Goal: Task Accomplishment & Management: Use online tool/utility

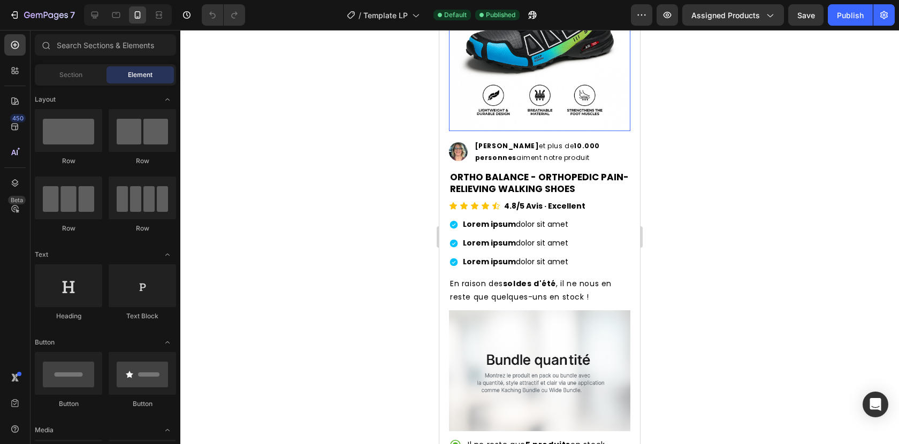
scroll to position [328, 0]
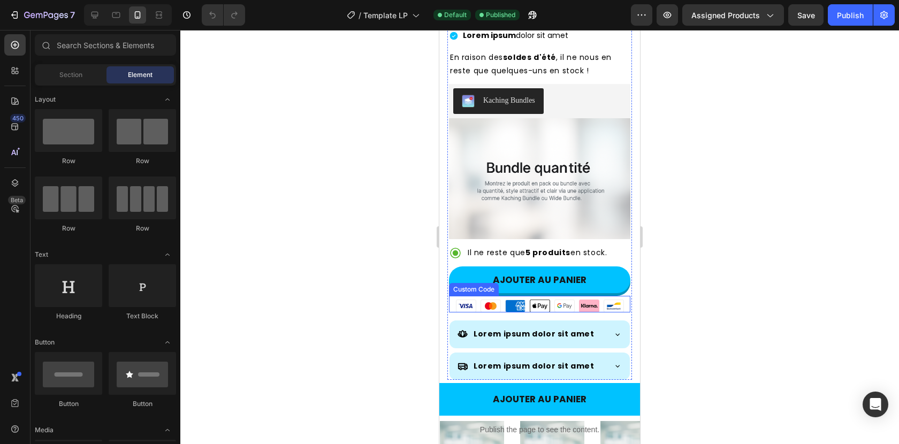
click at [603, 300] on icon "Bancontact" at bounding box center [613, 306] width 20 height 13
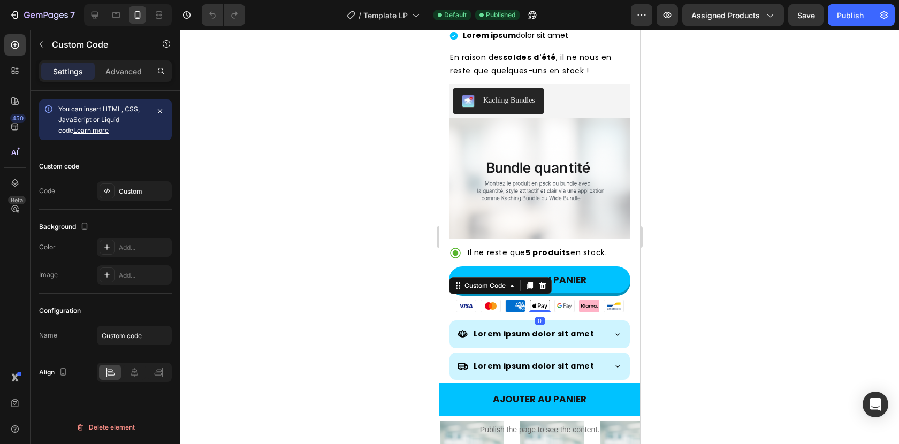
click at [603, 300] on icon "Bancontact" at bounding box center [613, 306] width 20 height 13
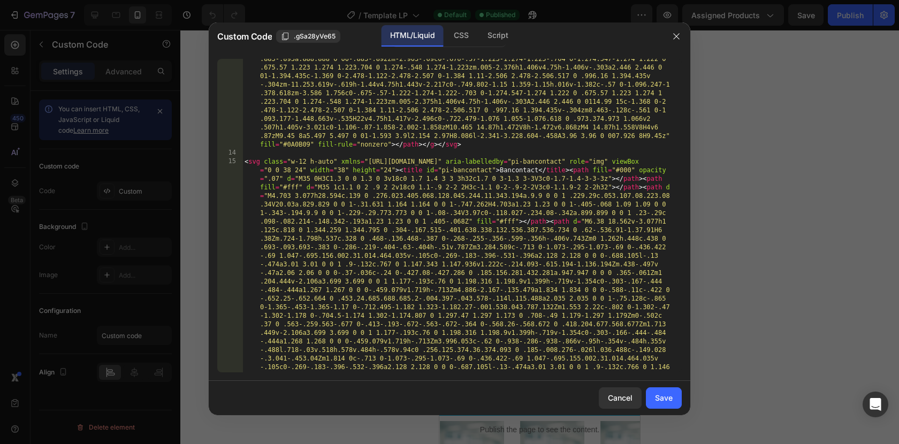
scroll to position [1005, 0]
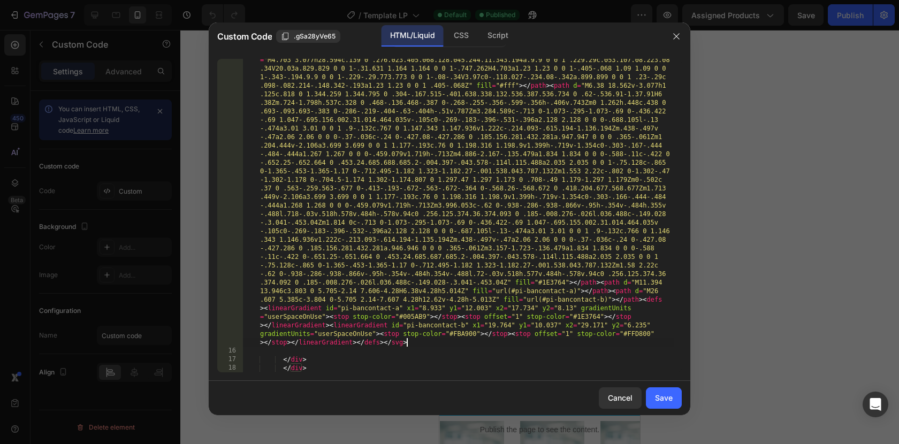
click at [482, 344] on div "< svg class = "w-12 h-auto" xmlns = "[URL][DOMAIN_NAME]" aria-labelledby = "pi-…" at bounding box center [457, 344] width 431 height 647
paste textarea "</svg>"
type textarea "</svg>"
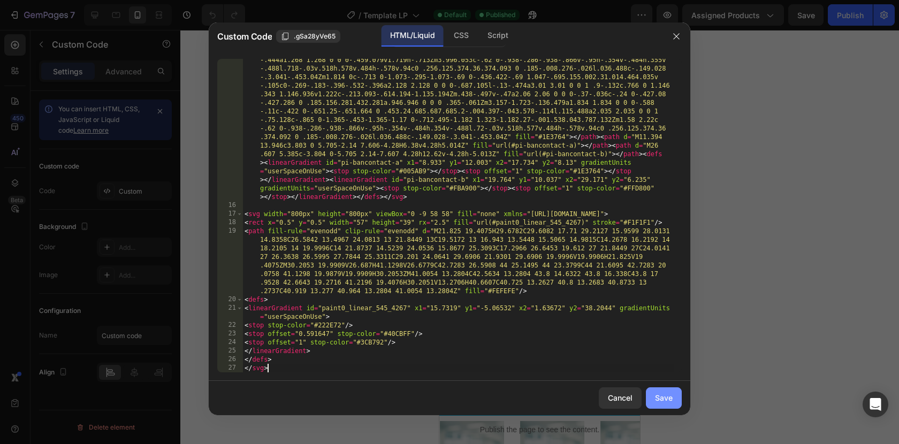
click at [667, 397] on div "Save" at bounding box center [664, 397] width 18 height 11
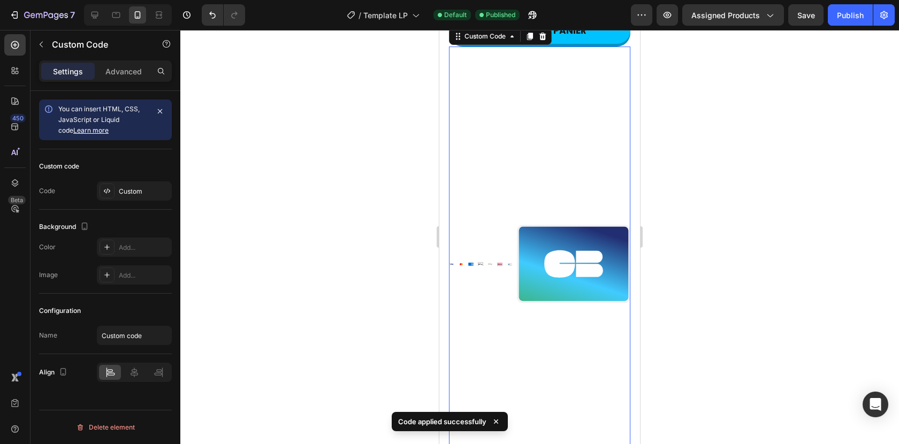
scroll to position [577, 0]
click at [580, 251] on icon at bounding box center [573, 264] width 59 height 27
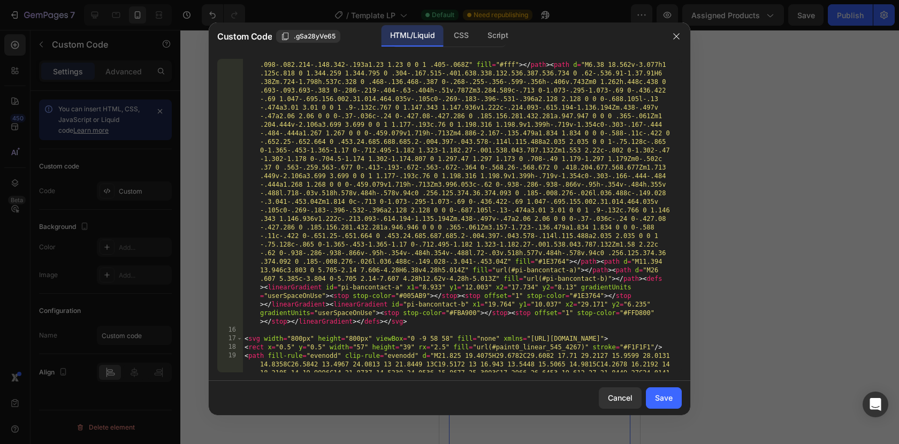
scroll to position [1176, 0]
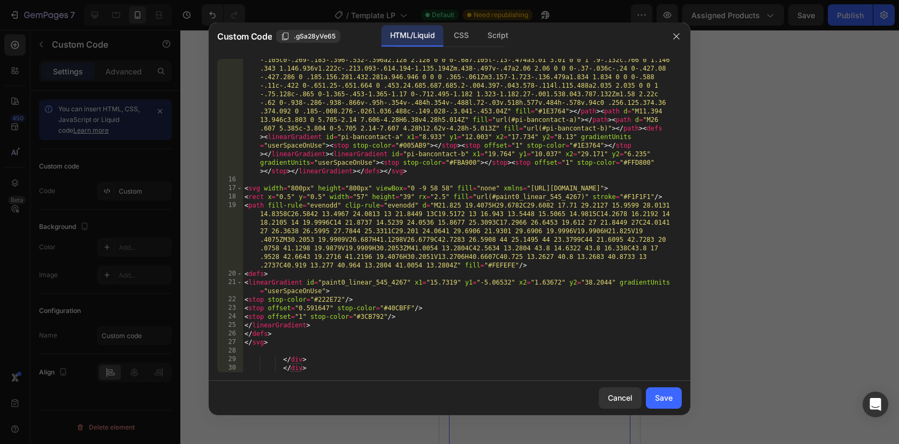
click at [302, 187] on div "< svg class = "w-12 h-auto" xmlns = "[URL][DOMAIN_NAME]" aria-labelledby = "pi-…" at bounding box center [457, 173] width 431 height 647
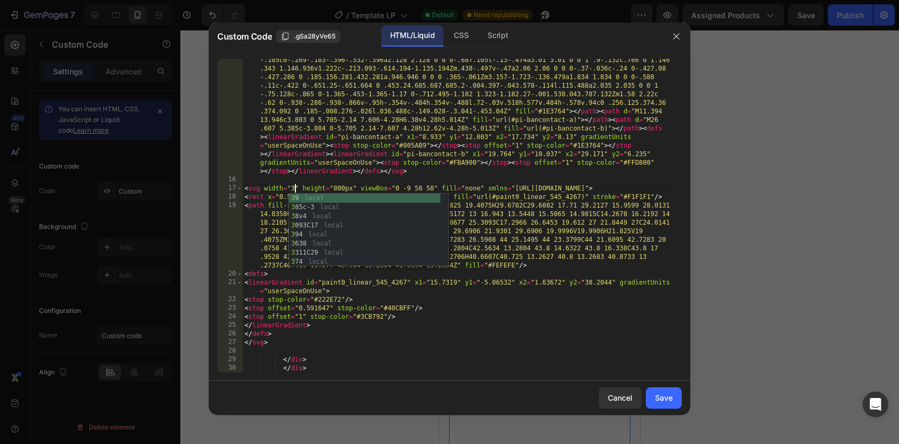
scroll to position [0, 4]
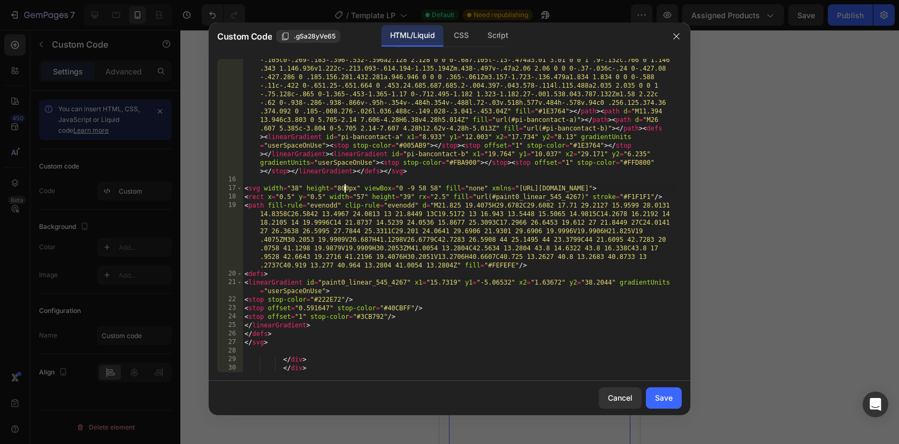
click at [345, 189] on div "< svg class = "w-12 h-auto" xmlns = "[URL][DOMAIN_NAME]" aria-labelledby = "pi-…" at bounding box center [457, 173] width 431 height 647
click at [346, 189] on div "< svg class = "w-12 h-auto" xmlns = "[URL][DOMAIN_NAME]" aria-labelledby = "pi-…" at bounding box center [457, 173] width 431 height 647
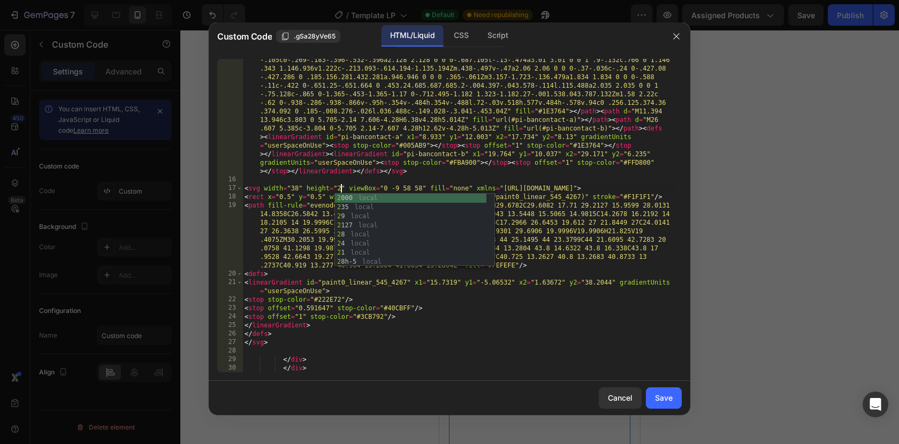
type textarea "<svg width="38" height="24" viewBox="0 -9 58 58" fill="none" xmlns="[URL][DOMAI…"
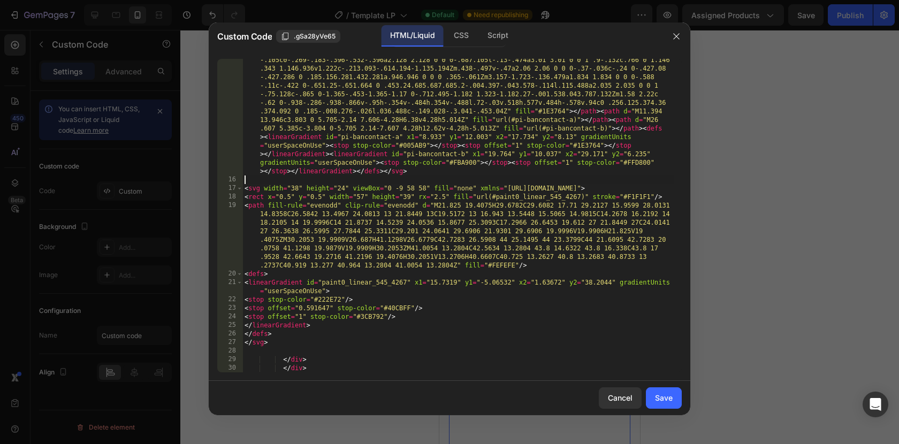
click at [351, 183] on div "< svg class = "w-12 h-auto" xmlns = "[URL][DOMAIN_NAME]" aria-labelledby = "pi-…" at bounding box center [457, 173] width 431 height 647
click at [657, 396] on div "Save" at bounding box center [664, 397] width 18 height 11
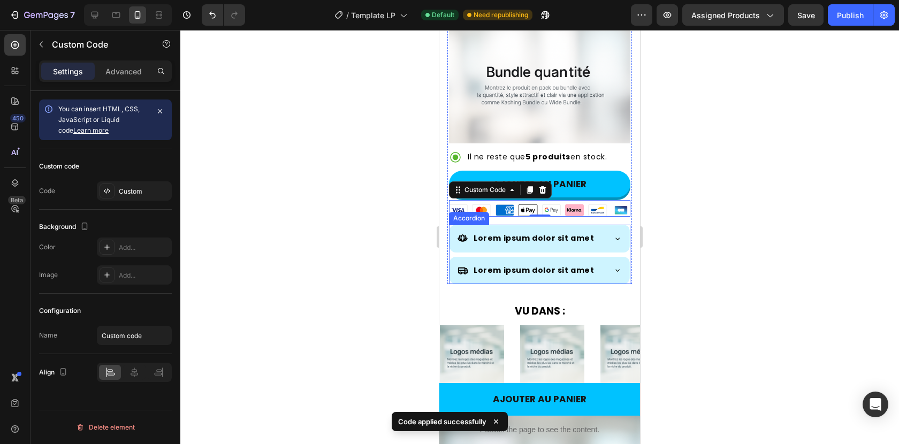
scroll to position [415, 0]
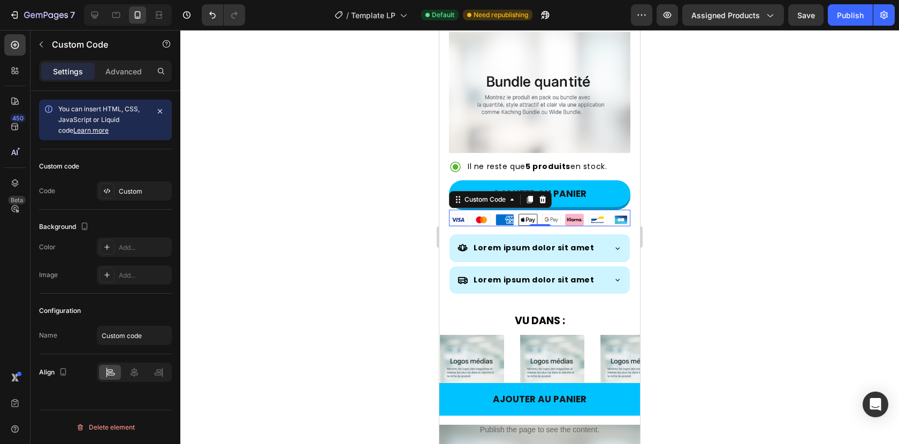
click at [581, 213] on div "Visa Mastercard American Express Apple Pay Google Pay [GEOGRAPHIC_DATA] Bancont…" at bounding box center [539, 219] width 181 height 13
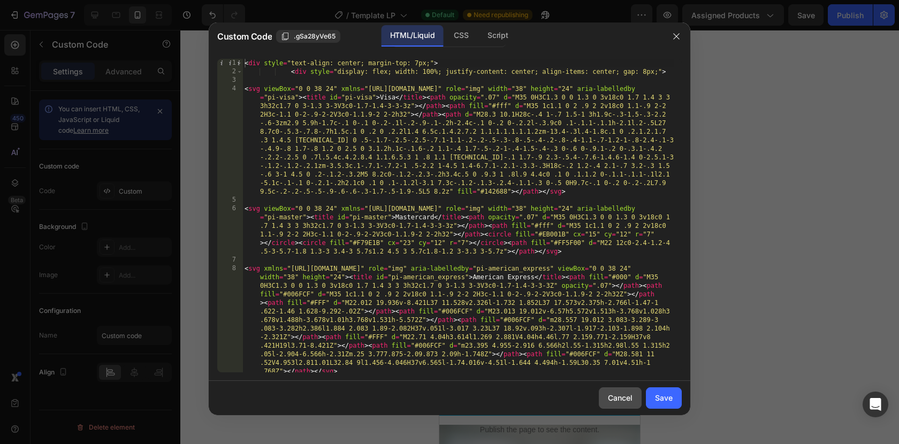
click at [614, 399] on div "Cancel" at bounding box center [620, 397] width 25 height 11
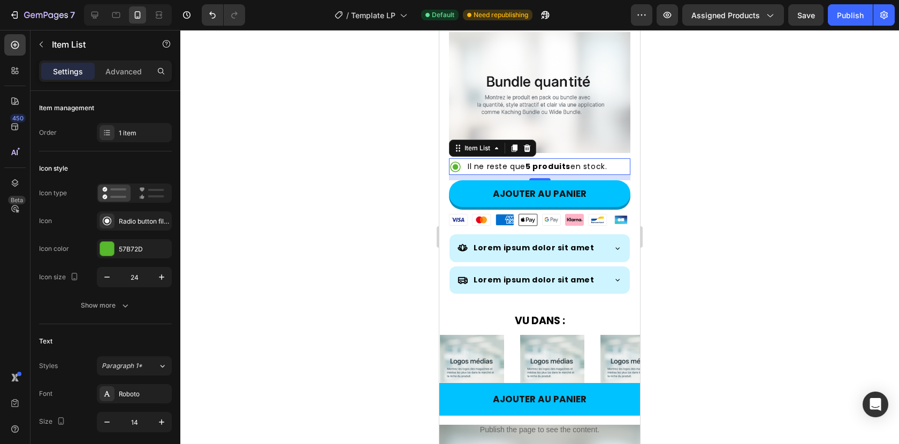
click at [601, 159] on div "Il ne reste que 5 produits en stock." at bounding box center [537, 166] width 142 height 17
click at [598, 217] on icon at bounding box center [601, 218] width 6 height 2
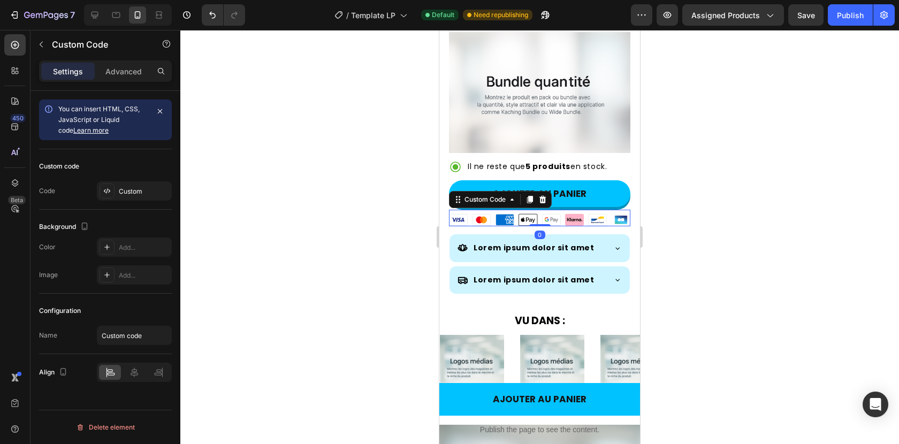
click at [598, 217] on icon at bounding box center [601, 218] width 6 height 2
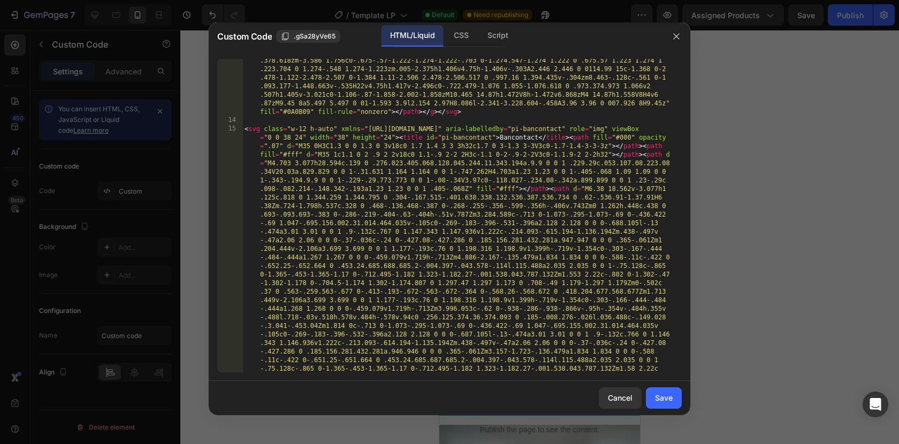
scroll to position [1176, 0]
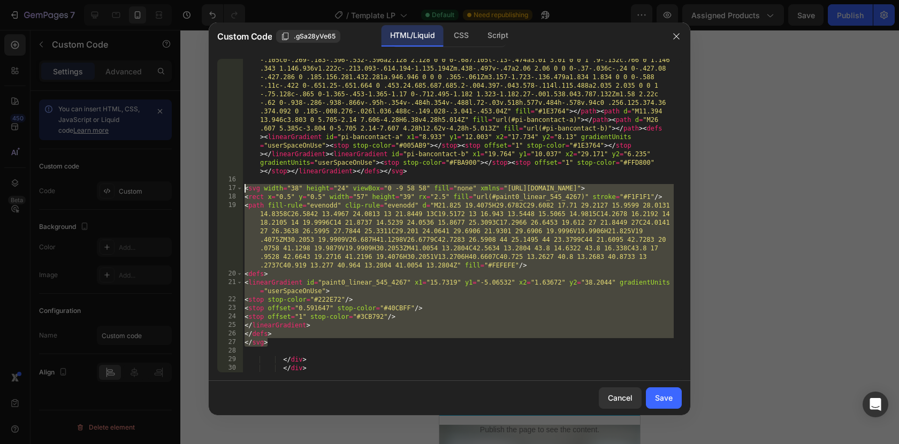
drag, startPoint x: 272, startPoint y: 341, endPoint x: 227, endPoint y: 185, distance: 162.2
click at [227, 185] on div "</svg> 15 16 17 18 19 20 21 22 23 24 25 26 27 28 29 30 < svg class = "w-12 h-au…" at bounding box center [449, 215] width 464 height 313
type textarea "<svg width="38" height="24" viewBox="0 -9 58 58" fill="none" xmlns="[URL][DOMAI…"
paste textarea
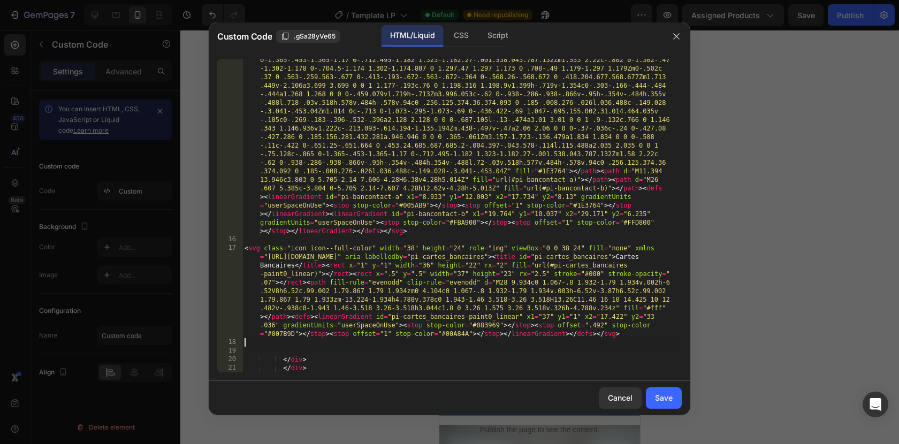
scroll to position [1116, 0]
click at [673, 397] on button "Save" at bounding box center [664, 397] width 36 height 21
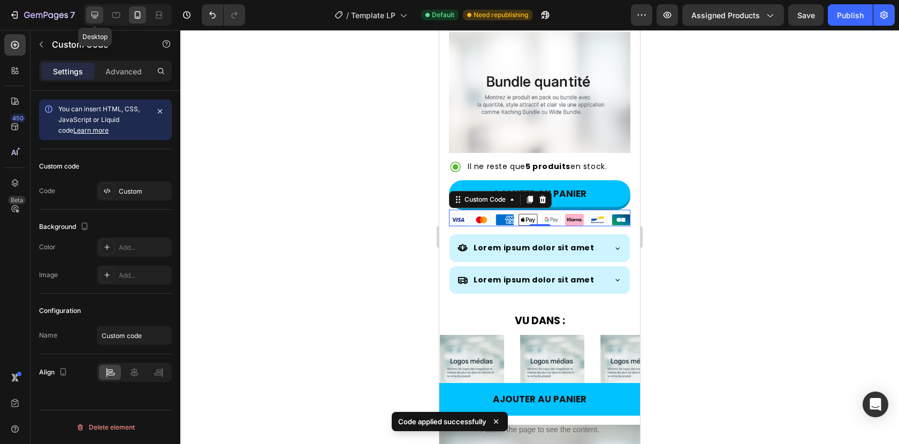
click at [91, 20] on div at bounding box center [94, 14] width 17 height 17
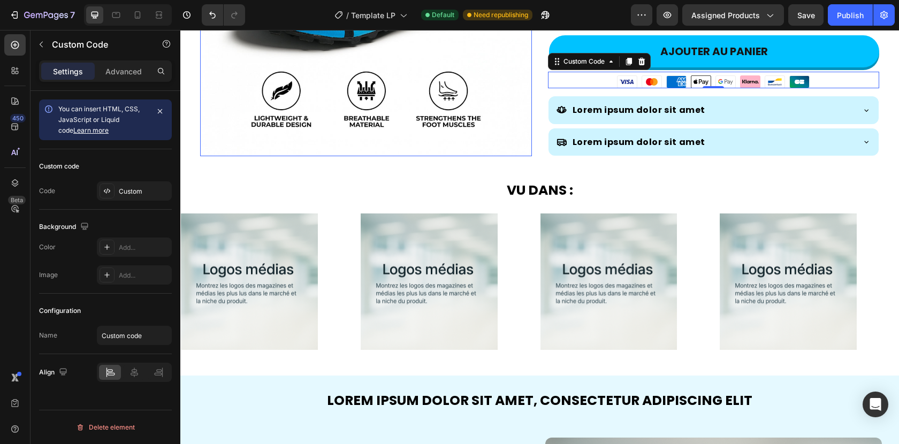
scroll to position [495, 0]
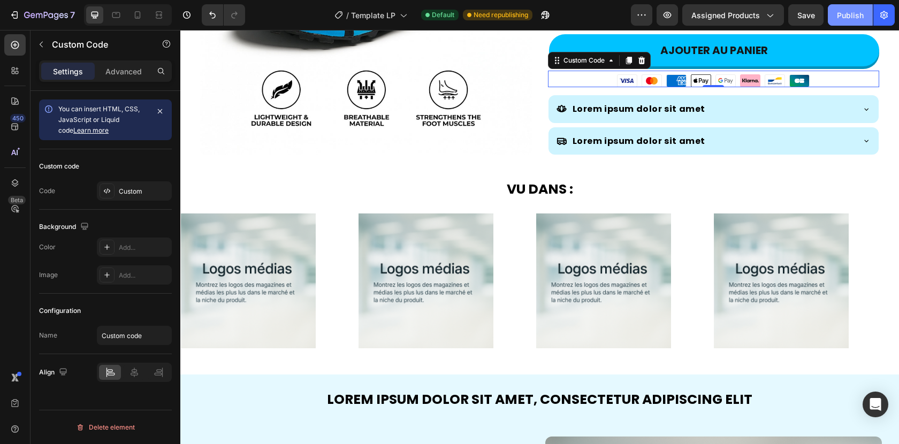
click at [844, 13] on div "Publish" at bounding box center [850, 15] width 27 height 11
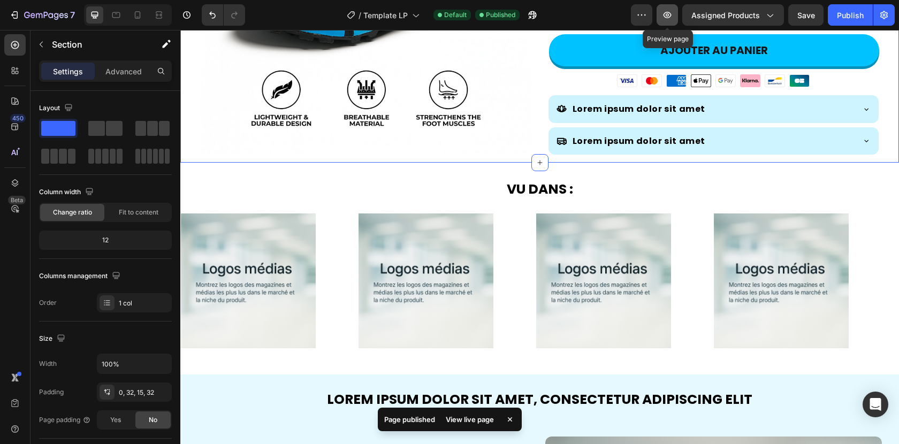
click at [663, 14] on icon "button" at bounding box center [667, 15] width 11 height 11
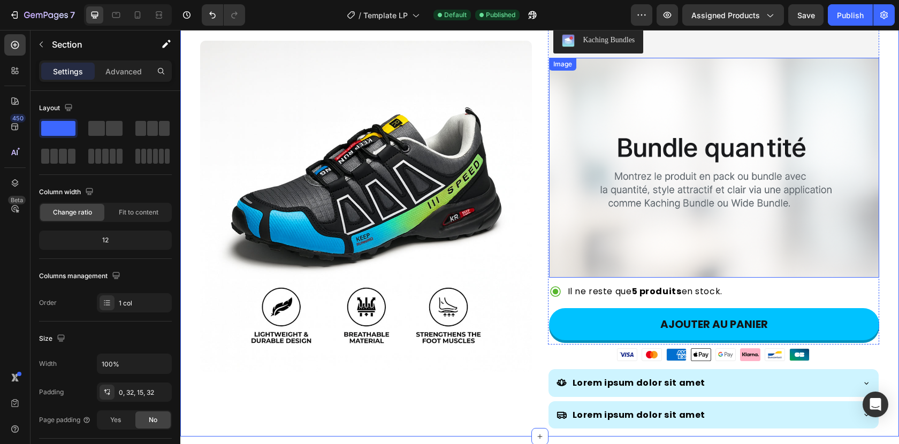
scroll to position [66, 0]
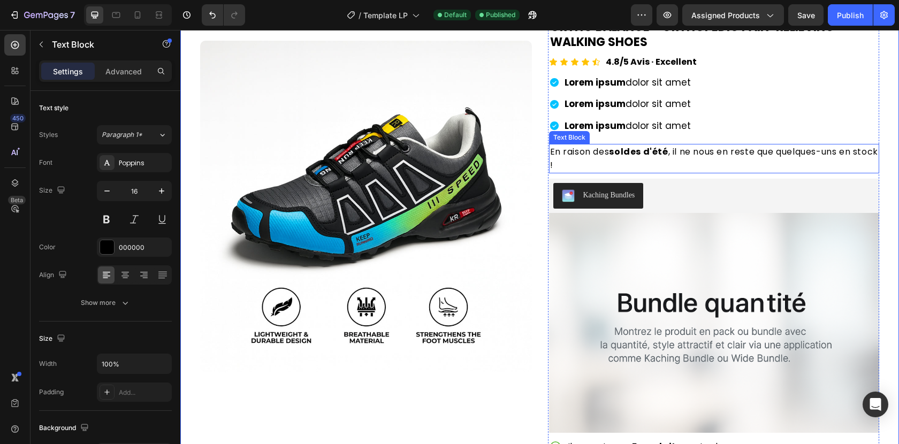
click at [620, 162] on p "En raison des soldes d'été , il ne nous en reste que quelques-uns en stock !" at bounding box center [714, 158] width 328 height 27
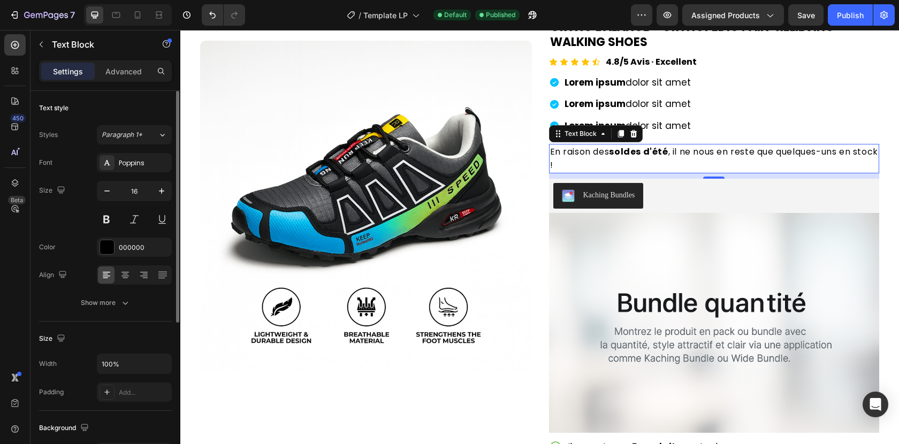
scroll to position [250, 0]
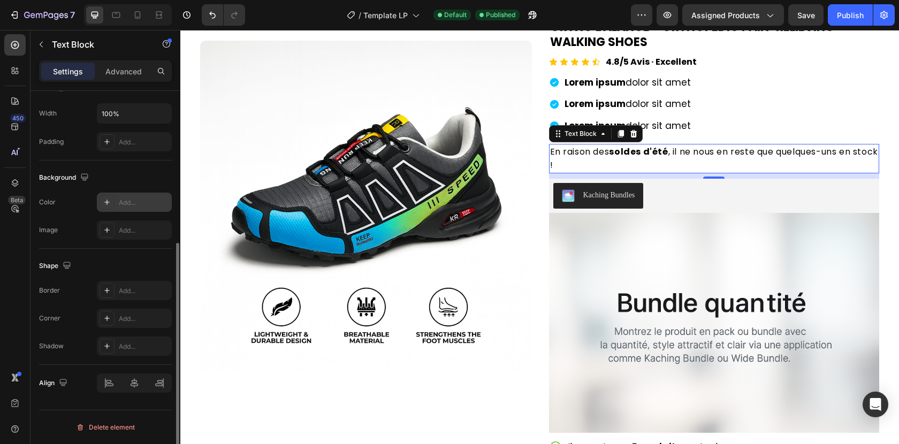
click at [136, 201] on div "Add..." at bounding box center [144, 203] width 50 height 10
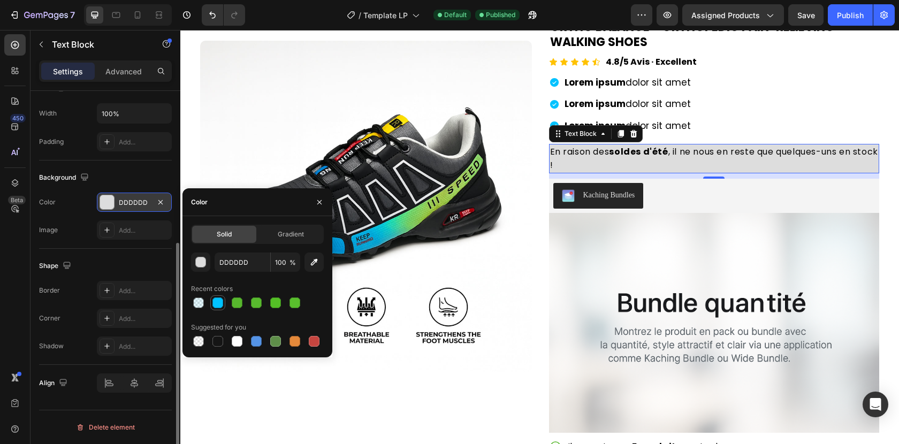
click at [216, 303] on div at bounding box center [217, 302] width 11 height 11
type input "00C2FF"
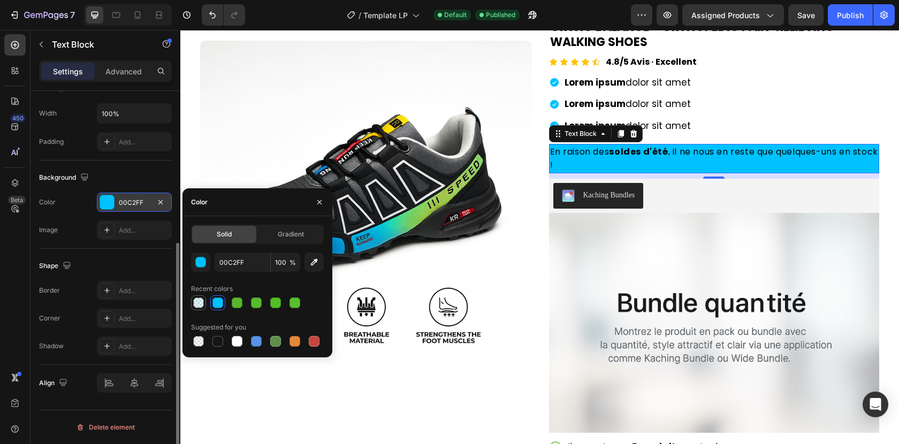
click at [200, 300] on div at bounding box center [198, 302] width 11 height 11
type input "10"
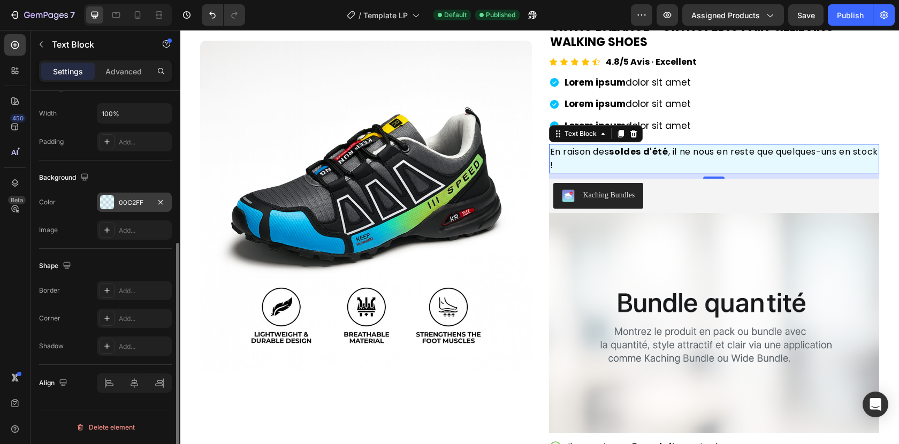
click at [144, 255] on div "Shape Border Add... Corner Add... Shadow Add..." at bounding box center [105, 307] width 133 height 116
click at [135, 289] on div "Add..." at bounding box center [144, 291] width 50 height 10
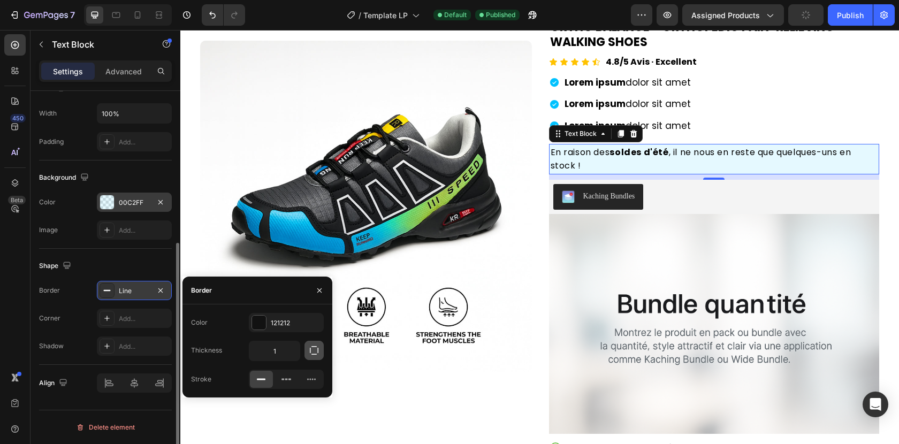
click at [310, 351] on icon "button" at bounding box center [314, 350] width 9 height 9
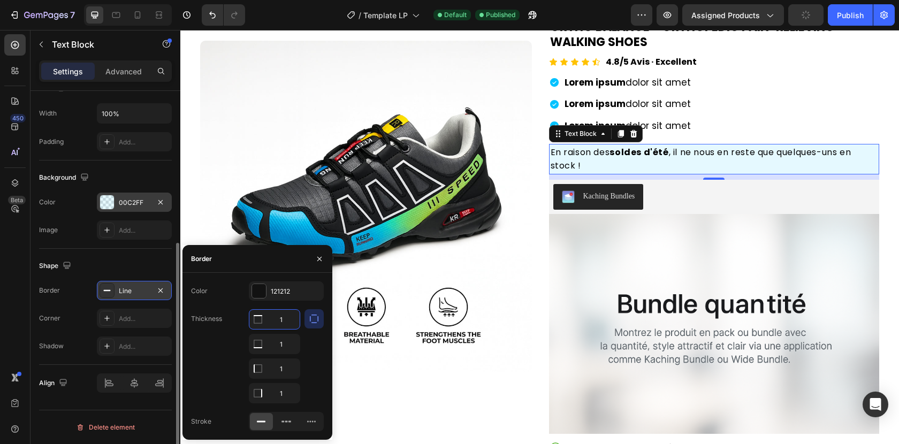
click at [285, 324] on input "1" at bounding box center [274, 319] width 50 height 19
type input "0"
click at [285, 346] on input "1" at bounding box center [274, 343] width 50 height 19
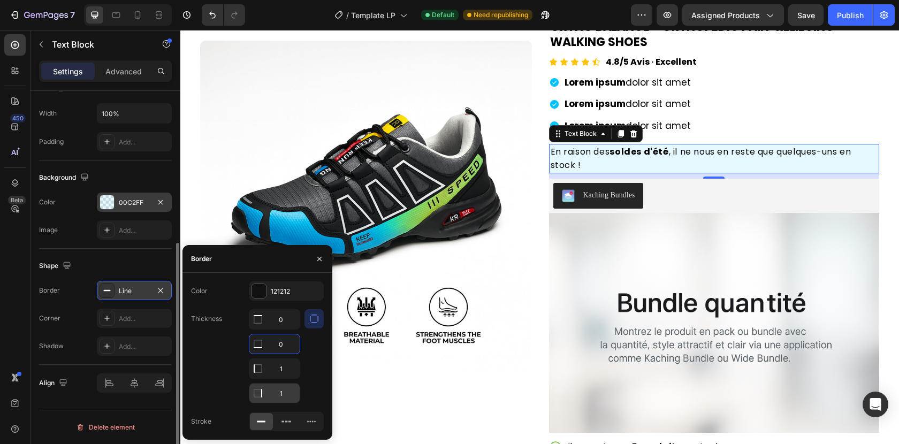
type input "0"
click at [284, 329] on input "1" at bounding box center [274, 319] width 50 height 19
type input "0"
click at [285, 329] on input "1" at bounding box center [274, 319] width 50 height 19
click at [314, 356] on div at bounding box center [313, 356] width 19 height 94
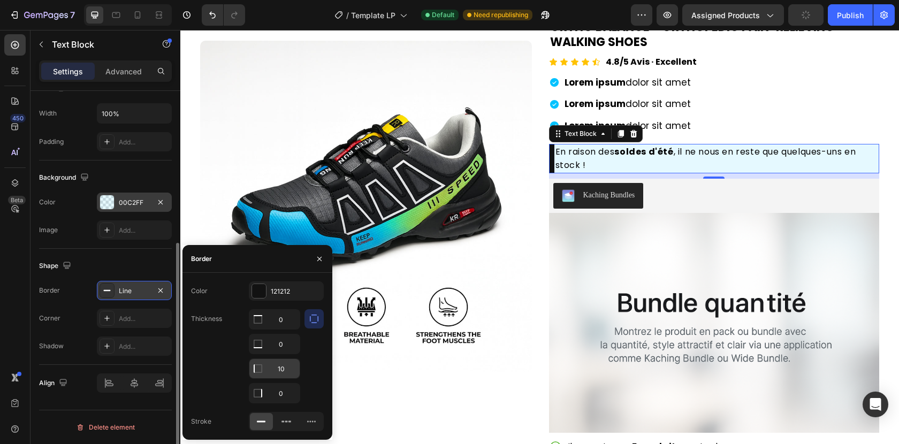
click at [290, 329] on input "10" at bounding box center [274, 319] width 50 height 19
click at [317, 354] on div at bounding box center [313, 356] width 19 height 94
click at [296, 329] on input "4" at bounding box center [274, 319] width 50 height 19
type input "8"
click at [305, 358] on div at bounding box center [313, 356] width 19 height 94
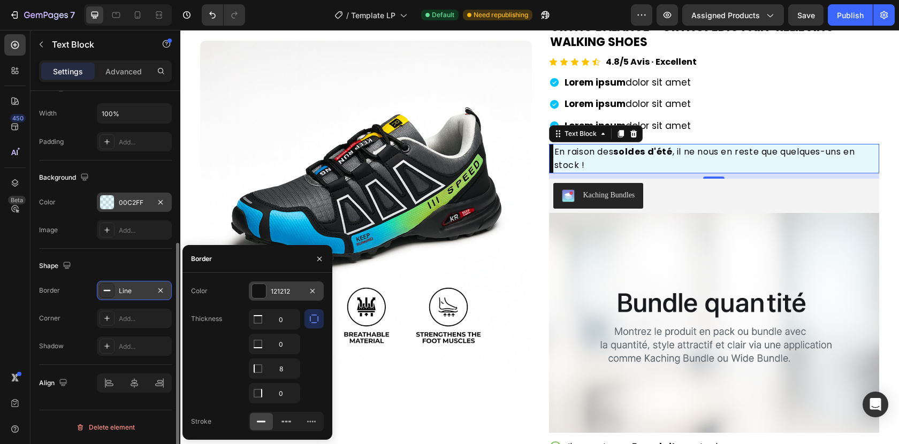
click at [260, 297] on div at bounding box center [259, 291] width 14 height 14
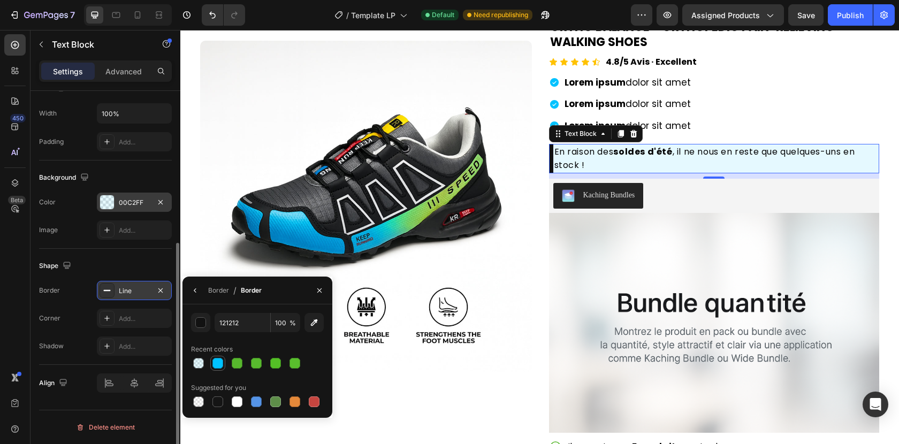
click at [219, 362] on div at bounding box center [217, 363] width 11 height 11
type input "00C2FF"
click at [193, 293] on icon "button" at bounding box center [195, 290] width 9 height 9
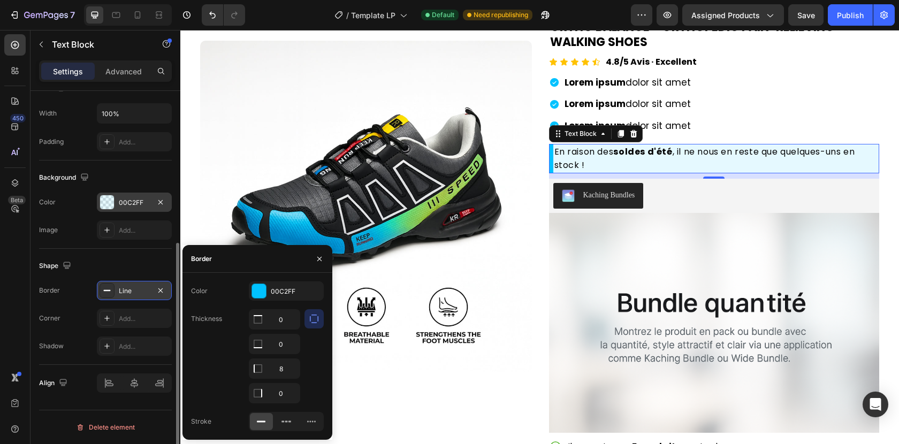
click at [147, 270] on div "Shape" at bounding box center [105, 265] width 133 height 17
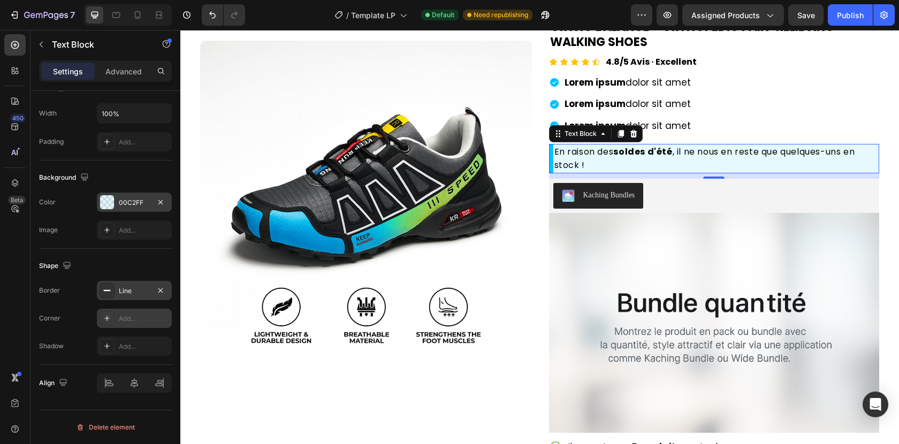
click at [140, 317] on div "Add..." at bounding box center [144, 319] width 50 height 10
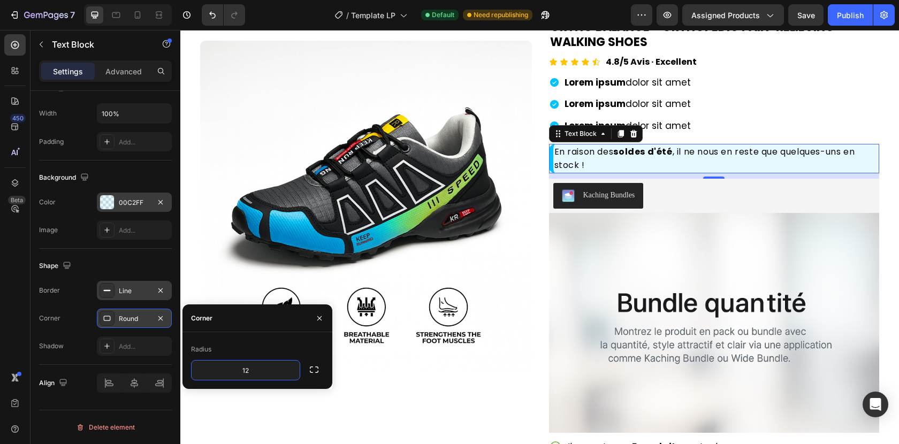
click at [250, 339] on div "Radius 12" at bounding box center [257, 360] width 150 height 57
click at [249, 371] on input "12" at bounding box center [245, 370] width 108 height 19
type input "8"
click at [272, 346] on div "Radius" at bounding box center [257, 349] width 133 height 17
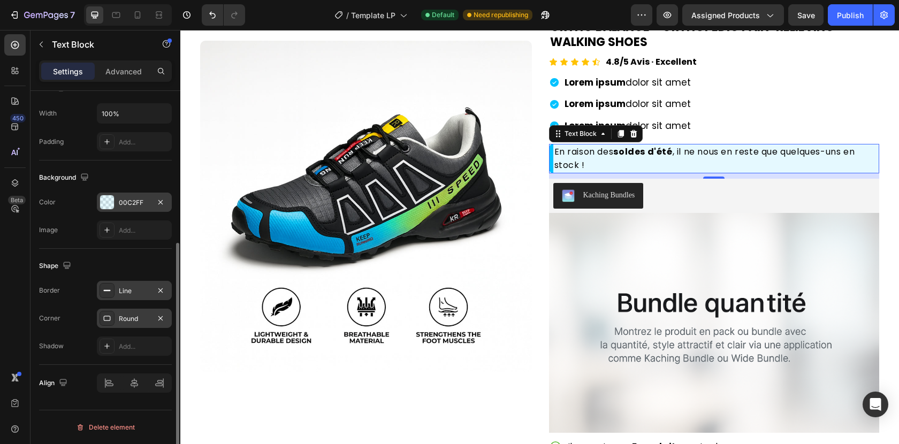
click at [156, 263] on div "Shape" at bounding box center [105, 265] width 133 height 17
click at [120, 71] on p "Advanced" at bounding box center [123, 71] width 36 height 11
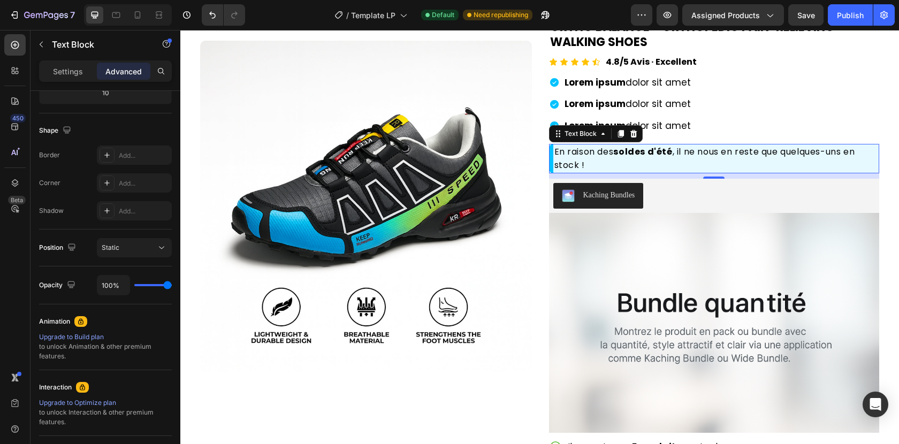
scroll to position [0, 0]
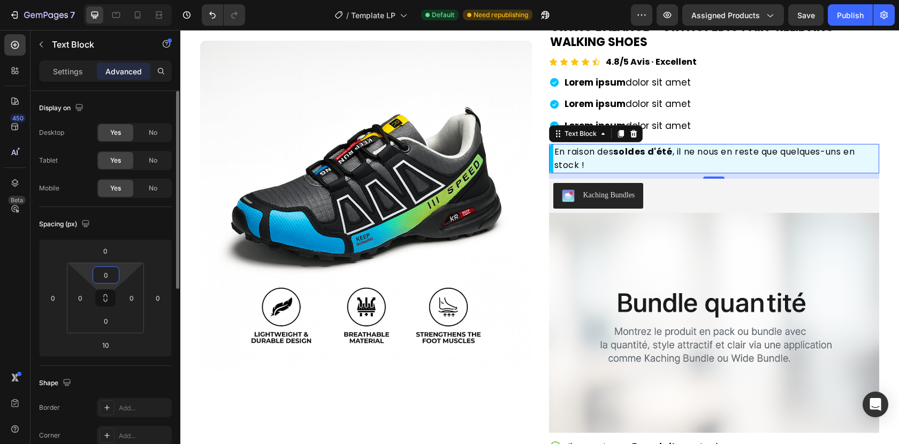
click at [111, 273] on input "0" at bounding box center [105, 275] width 21 height 16
click at [82, 295] on input "0" at bounding box center [80, 298] width 16 height 16
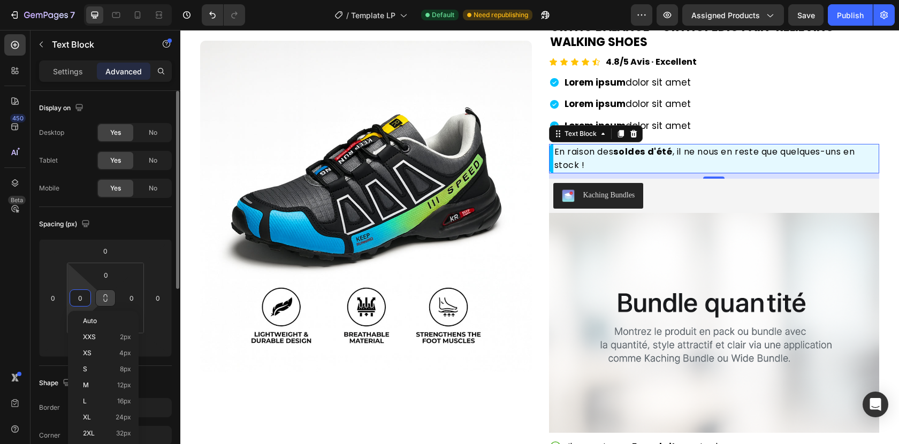
click at [103, 296] on icon at bounding box center [105, 298] width 9 height 9
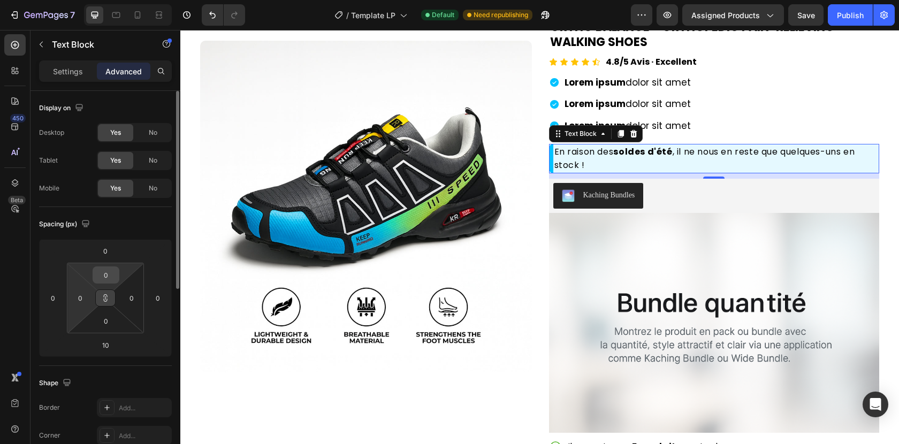
click at [111, 273] on input "0" at bounding box center [105, 275] width 21 height 16
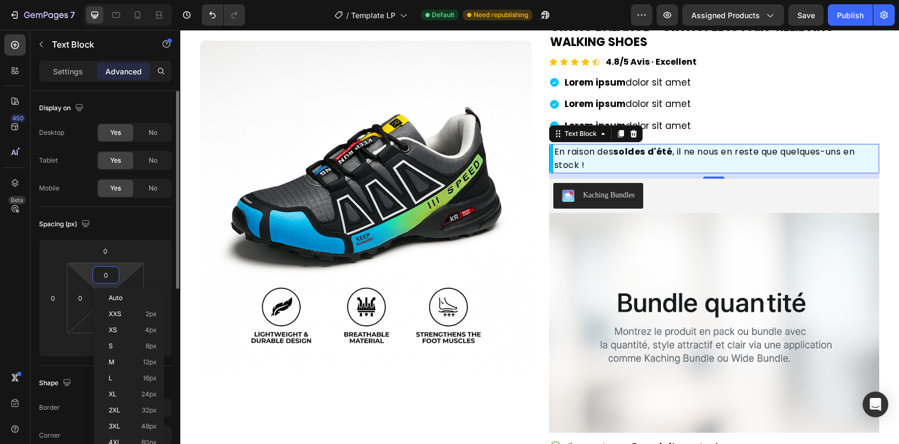
type input "1"
type input "2"
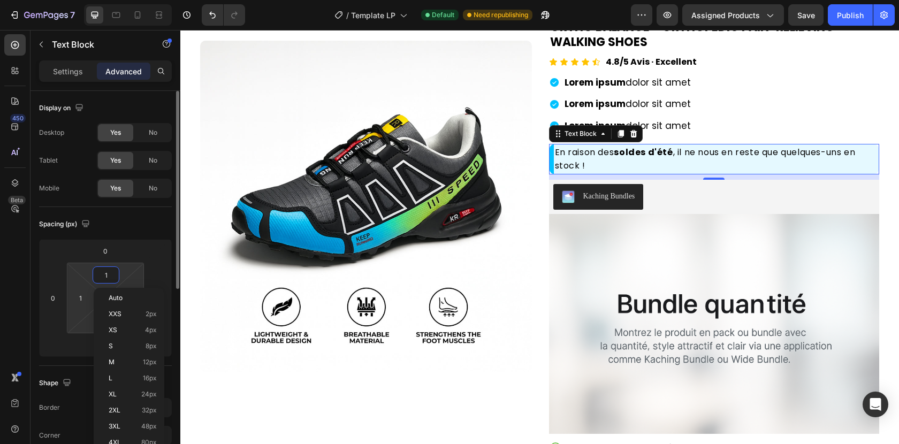
type input "2"
type input "3"
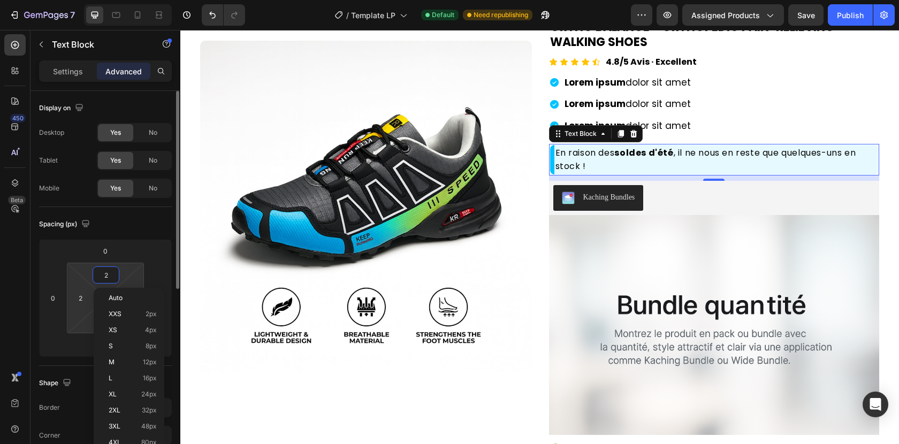
type input "3"
type input "4"
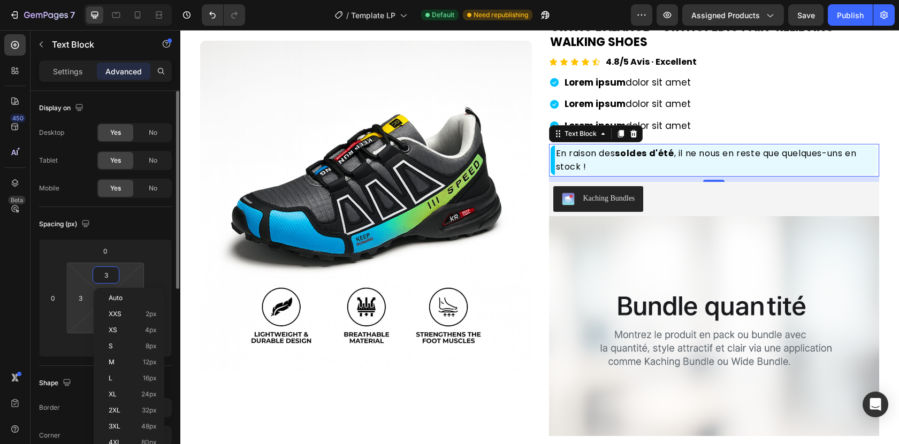
type input "4"
type input "5"
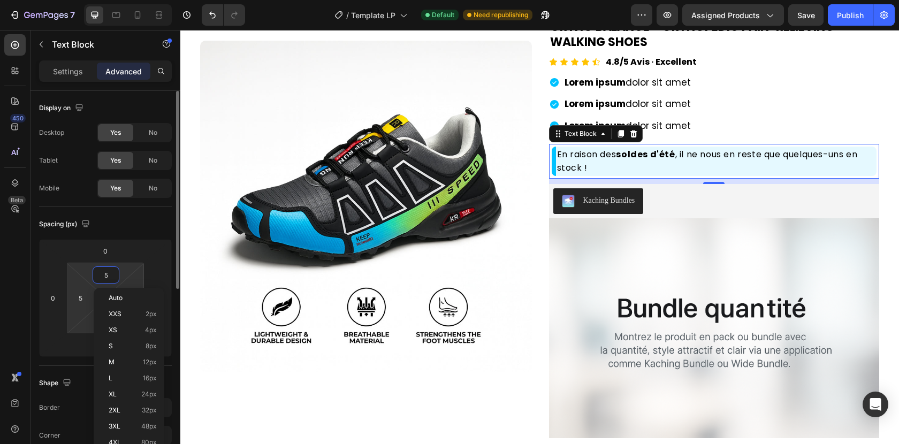
type input "4"
type input "3"
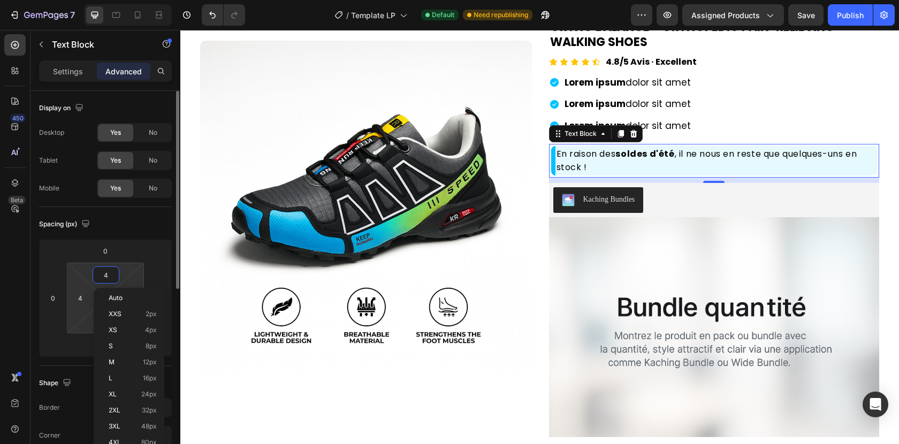
type input "3"
type input "2"
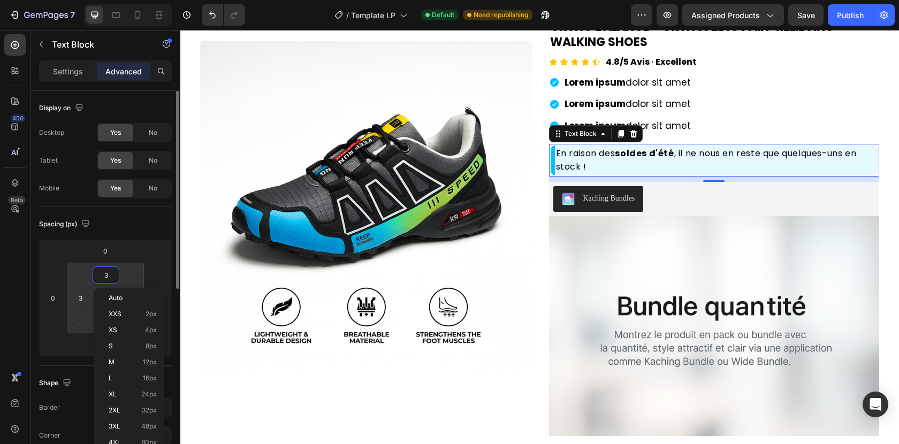
type input "2"
type input "1"
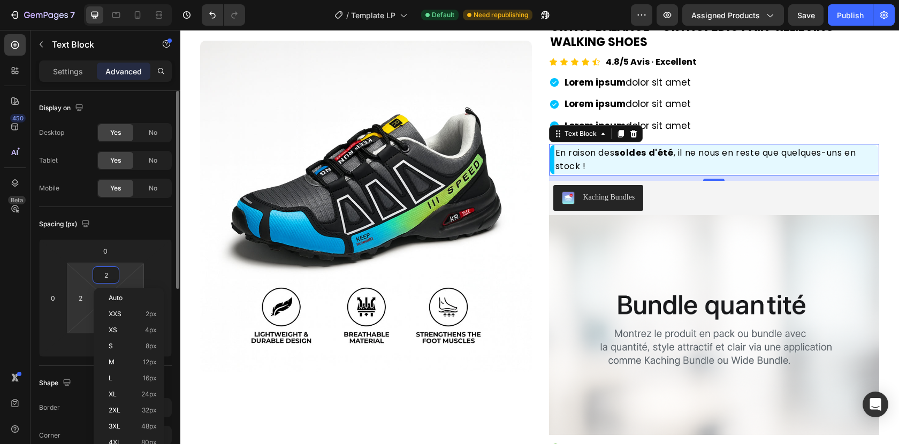
type input "1"
type input "0"
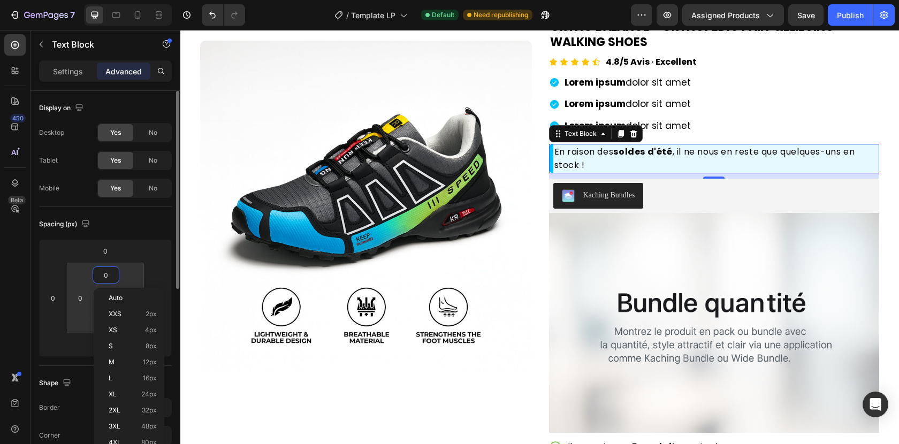
click at [142, 229] on div "Spacing (px)" at bounding box center [105, 224] width 133 height 17
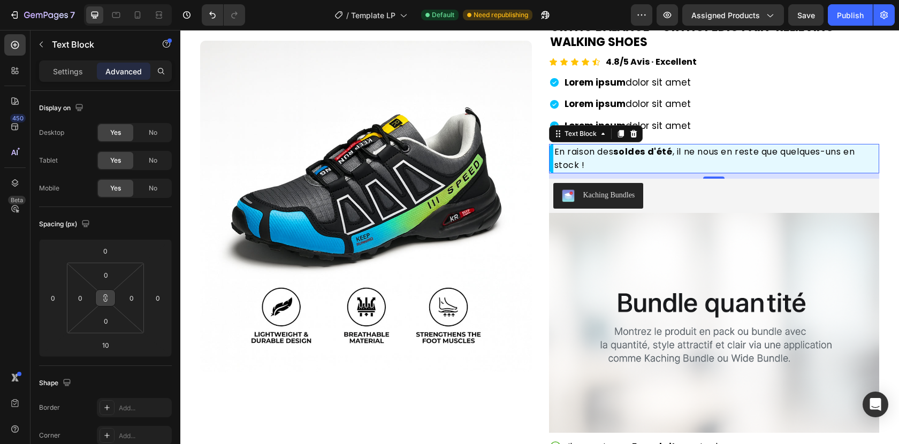
click at [109, 298] on icon at bounding box center [105, 298] width 9 height 9
click at [80, 76] on p "Settings" at bounding box center [68, 71] width 30 height 11
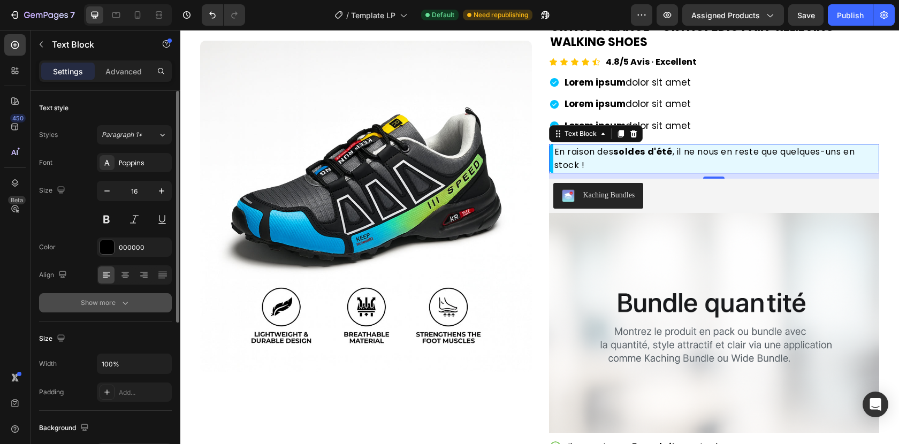
click at [120, 298] on icon "button" at bounding box center [125, 302] width 11 height 11
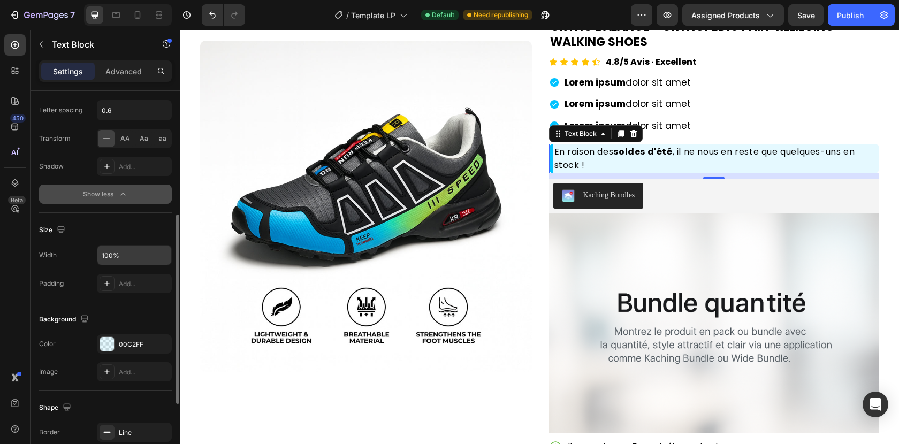
scroll to position [252, 0]
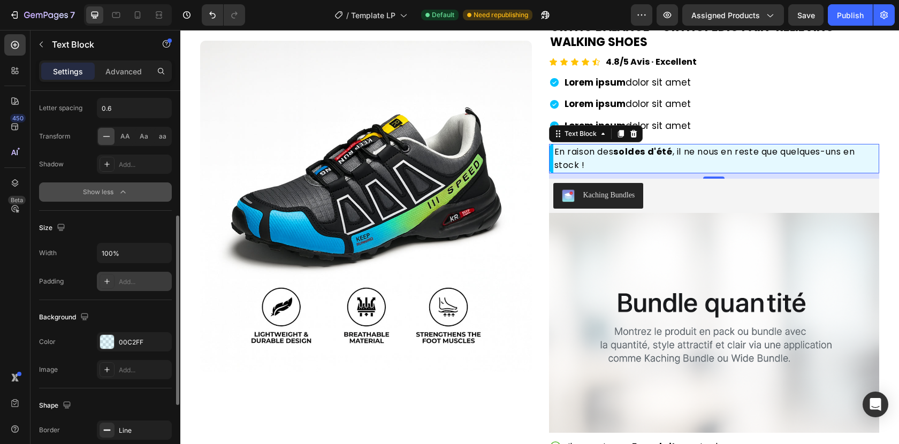
click at [131, 285] on div "Add..." at bounding box center [144, 282] width 50 height 10
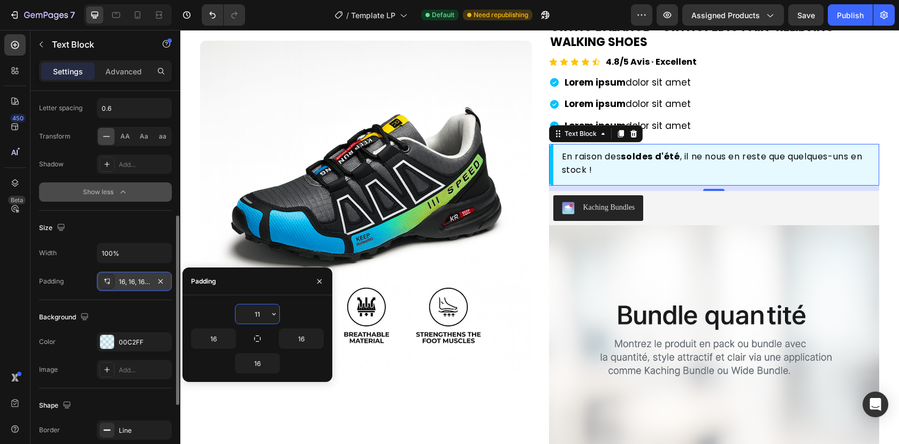
type input "10"
click at [267, 366] on input "16" at bounding box center [257, 363] width 44 height 19
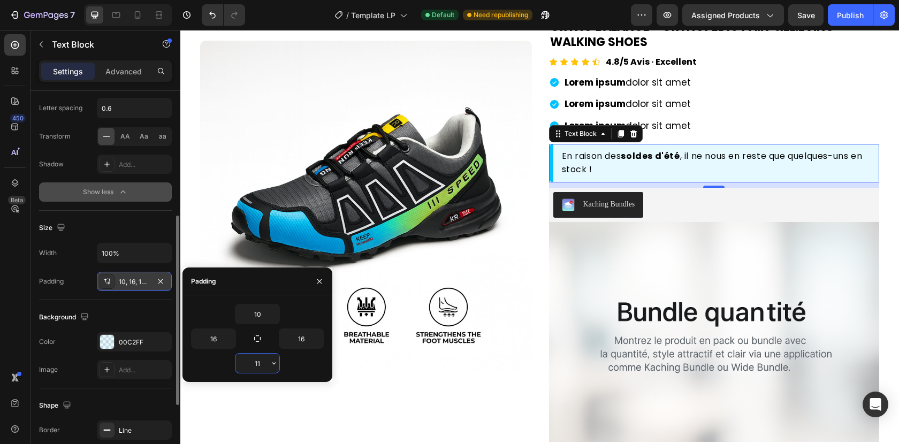
type input "10"
click at [304, 335] on input "16" at bounding box center [301, 338] width 44 height 19
type input "10"
click at [221, 338] on input "16" at bounding box center [213, 338] width 44 height 19
type input "10"
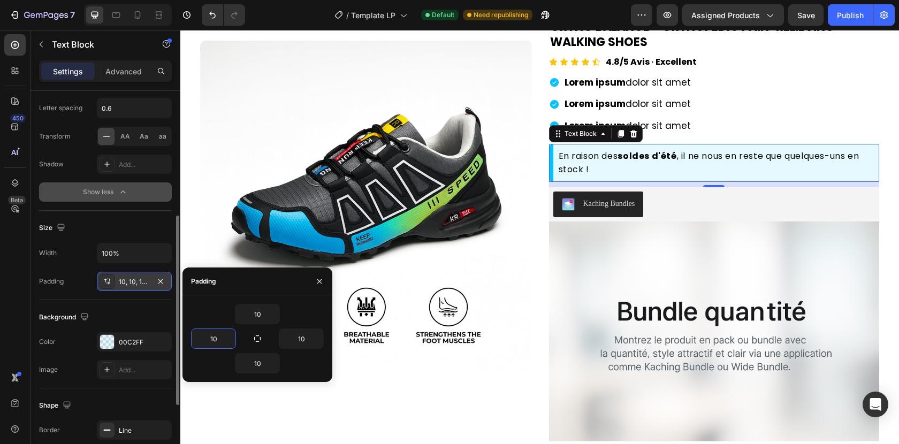
click at [223, 318] on div "10" at bounding box center [257, 314] width 133 height 20
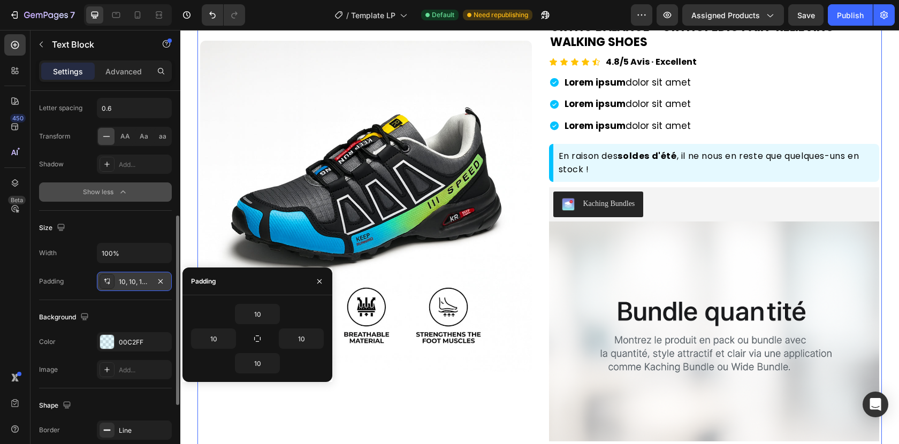
click at [533, 170] on div "Product Images Row Image [PERSON_NAME] et plus de 10.000 personnes aiment notre…" at bounding box center [539, 289] width 684 height 607
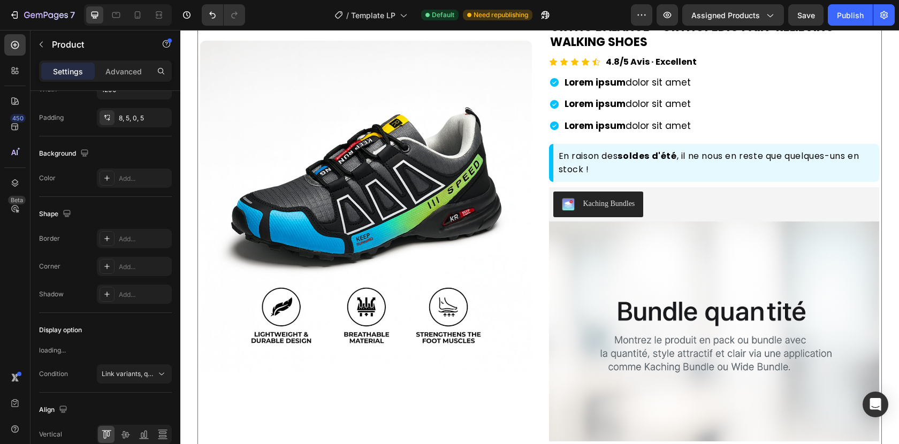
scroll to position [0, 0]
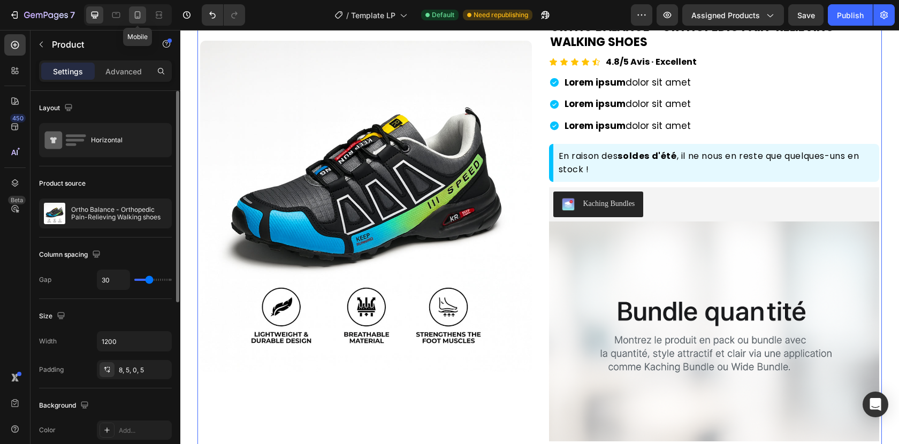
click at [142, 18] on icon at bounding box center [137, 15] width 11 height 11
type input "16"
type input "100%"
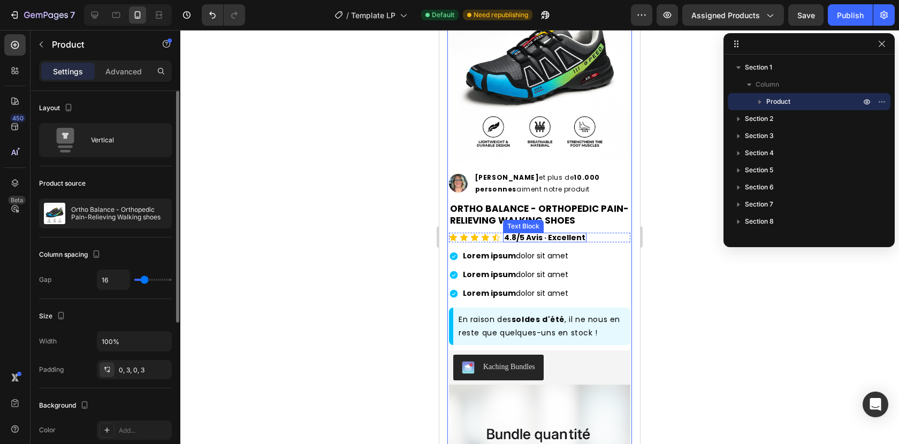
scroll to position [71, 0]
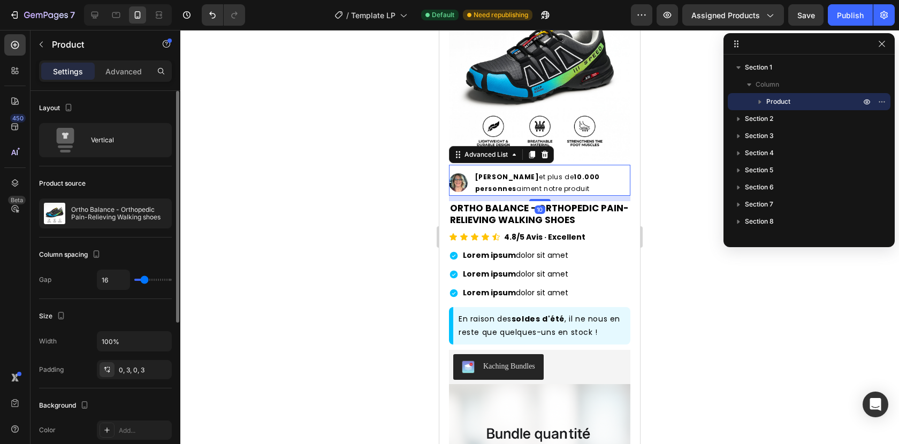
click at [617, 165] on div "Image [PERSON_NAME] et plus de 10.000 personnes aiment notre produit Text Block" at bounding box center [539, 180] width 181 height 31
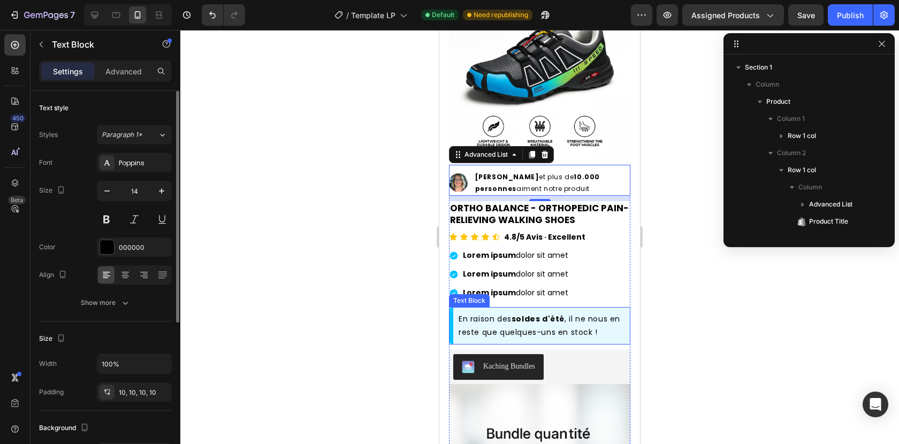
click at [617, 309] on div "En raison des soldes d'été , il ne nous en reste que quelques-uns en stock !" at bounding box center [539, 325] width 181 height 37
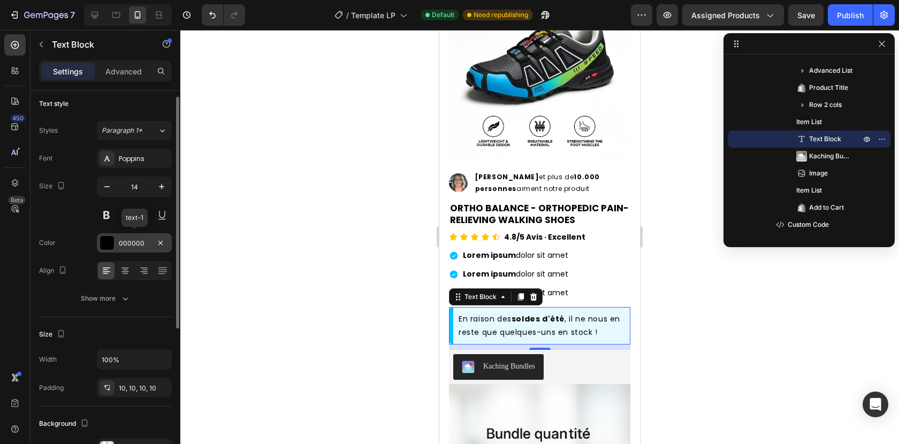
scroll to position [6, 0]
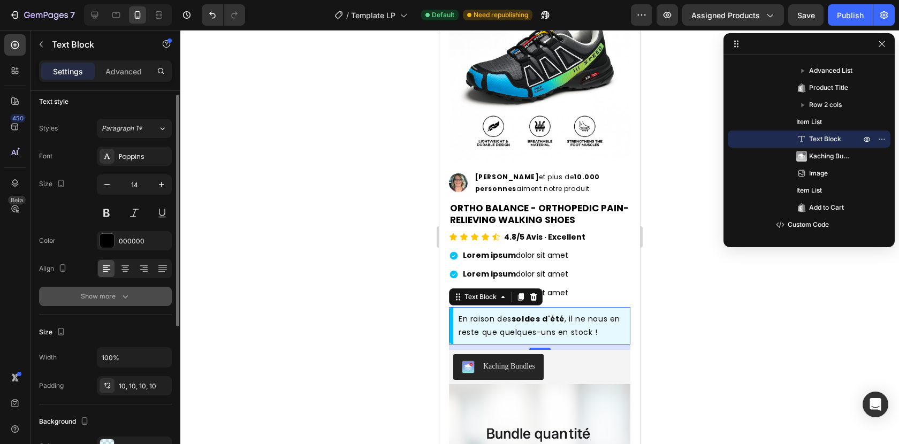
click at [117, 298] on div "Show more" at bounding box center [106, 296] width 50 height 11
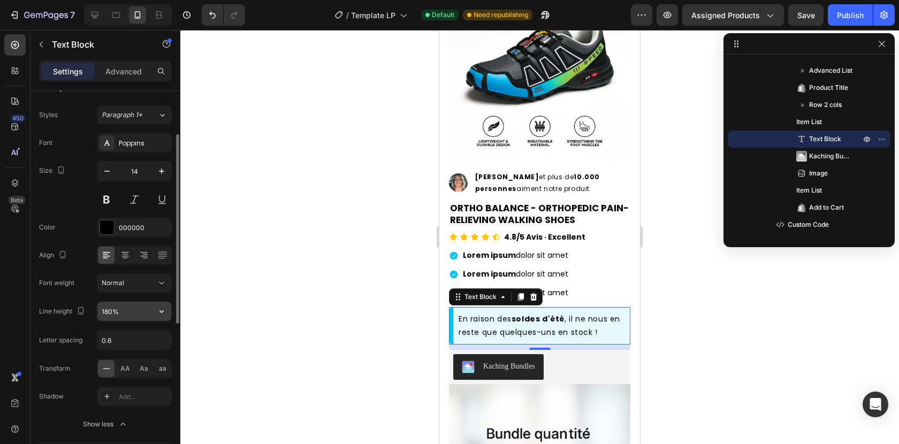
scroll to position [42, 0]
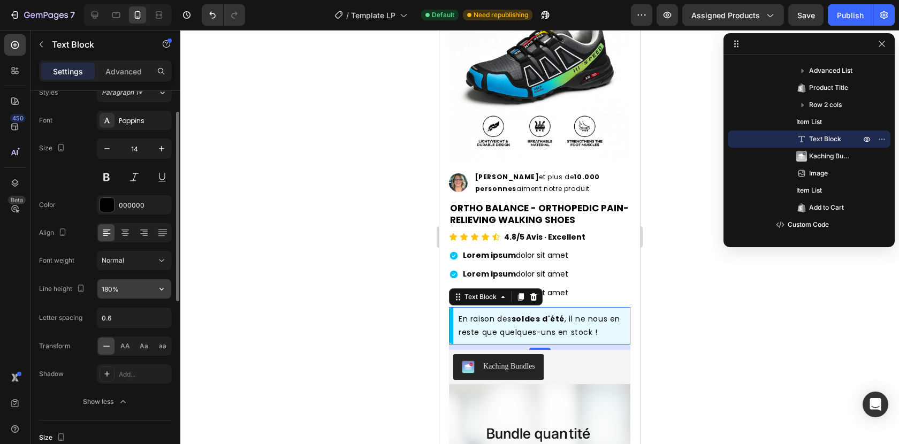
click at [134, 290] on input "180%" at bounding box center [134, 288] width 74 height 19
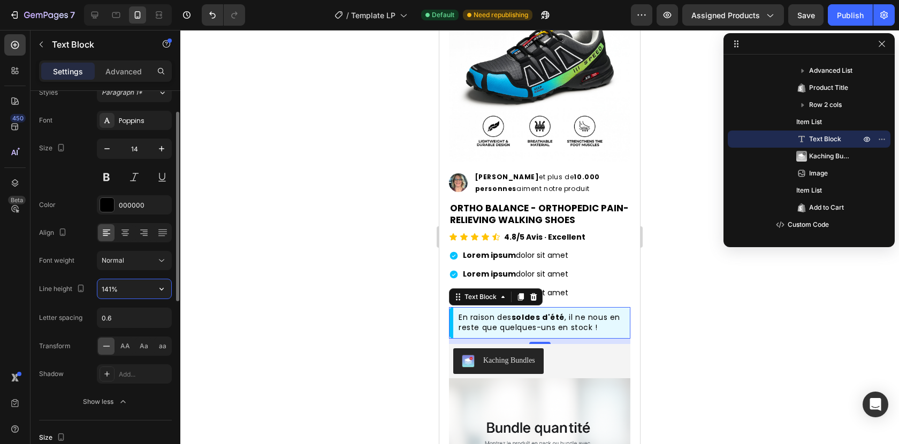
type input "140%"
click at [89, 332] on div "Font Poppins Size 14 Color 000000 Align Font weight Normal Line height 140% Let…" at bounding box center [105, 261] width 133 height 301
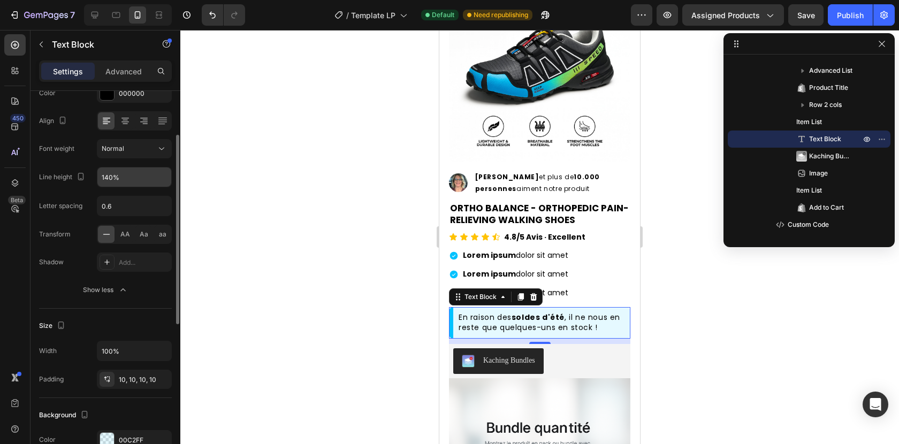
scroll to position [0, 0]
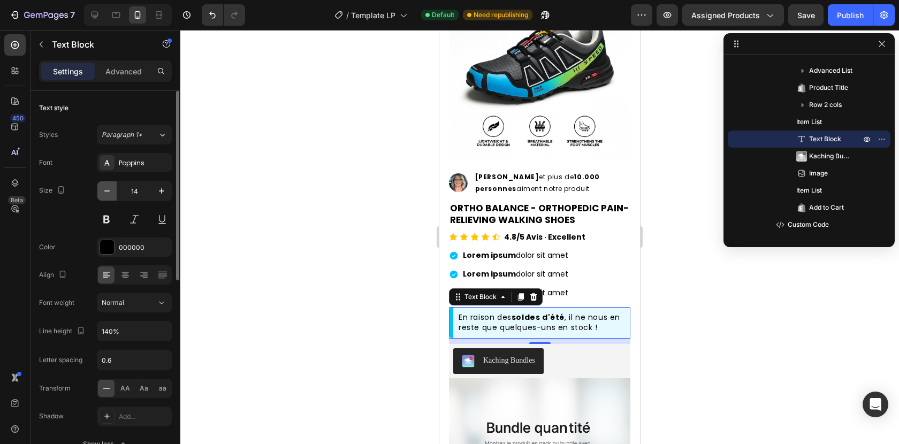
click at [111, 190] on icon "button" at bounding box center [107, 191] width 11 height 11
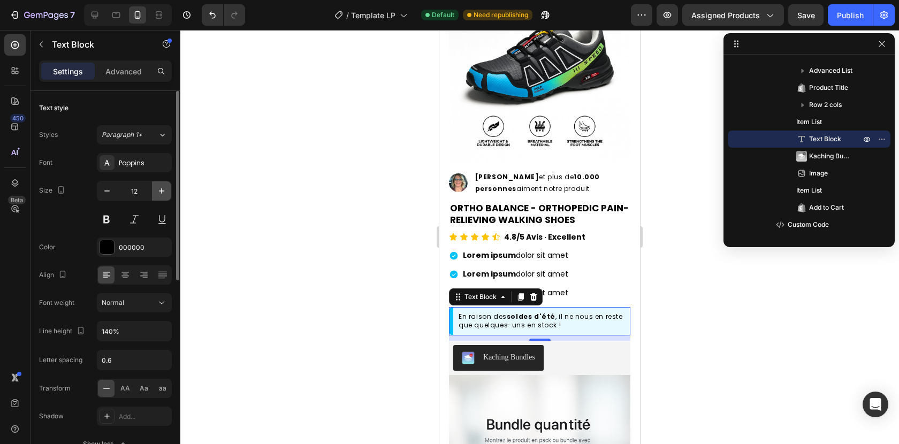
click at [166, 190] on icon "button" at bounding box center [161, 191] width 11 height 11
type input "14"
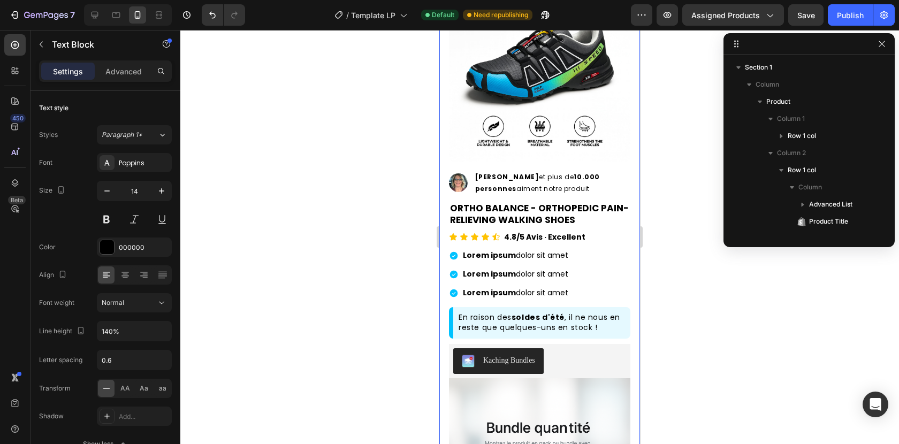
click at [445, 143] on div "Product Images Row Image [PERSON_NAME] et plus de 10.000 personnes aiment notre…" at bounding box center [539, 312] width 201 height 662
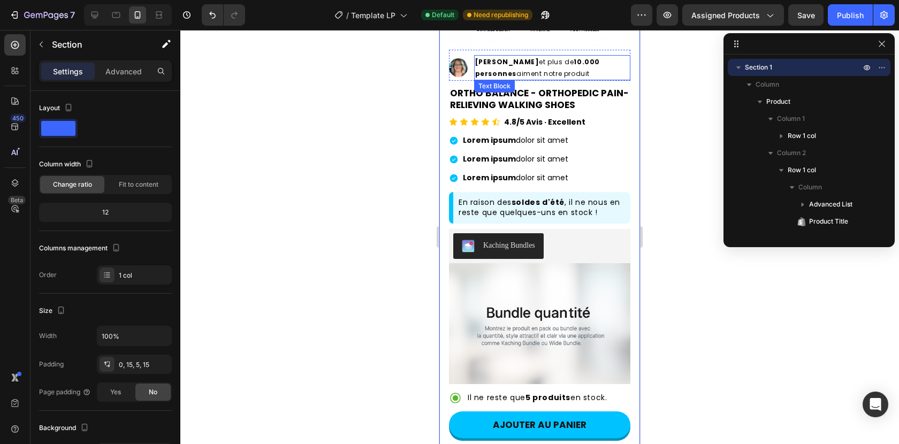
scroll to position [184, 0]
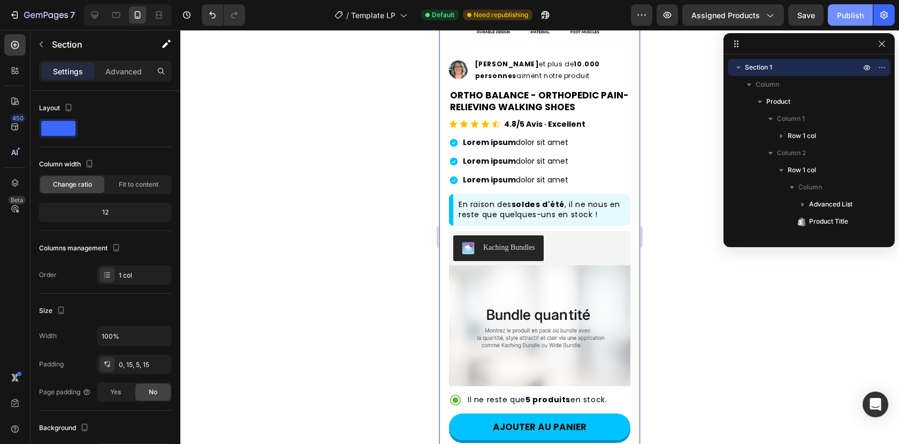
click at [844, 17] on div "Publish" at bounding box center [850, 15] width 27 height 11
click at [90, 18] on icon at bounding box center [94, 15] width 11 height 11
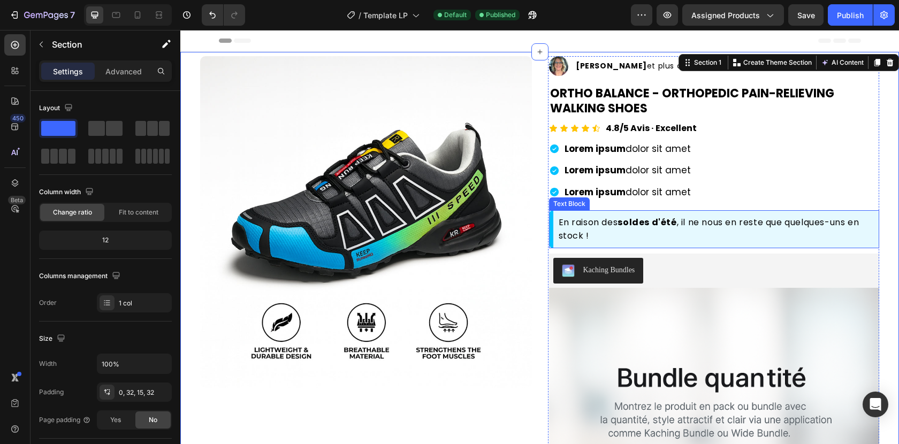
click at [553, 213] on div "En raison des soldes d'été , il ne nous en reste que quelques-uns en stock !" at bounding box center [714, 229] width 331 height 38
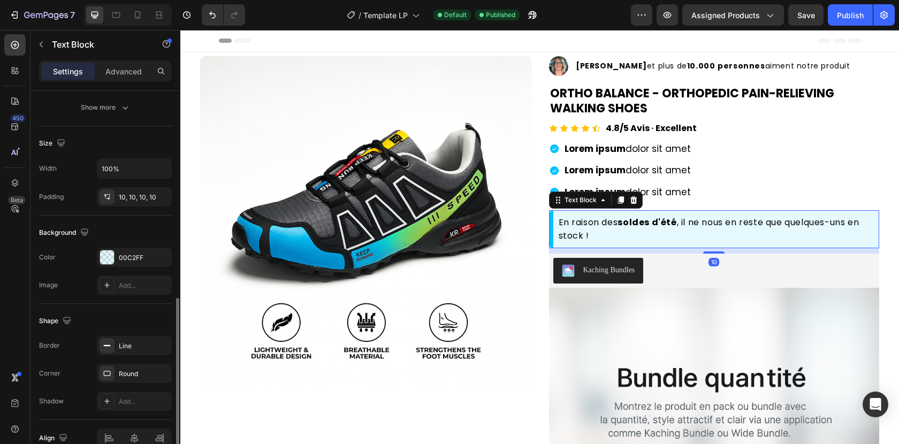
scroll to position [250, 0]
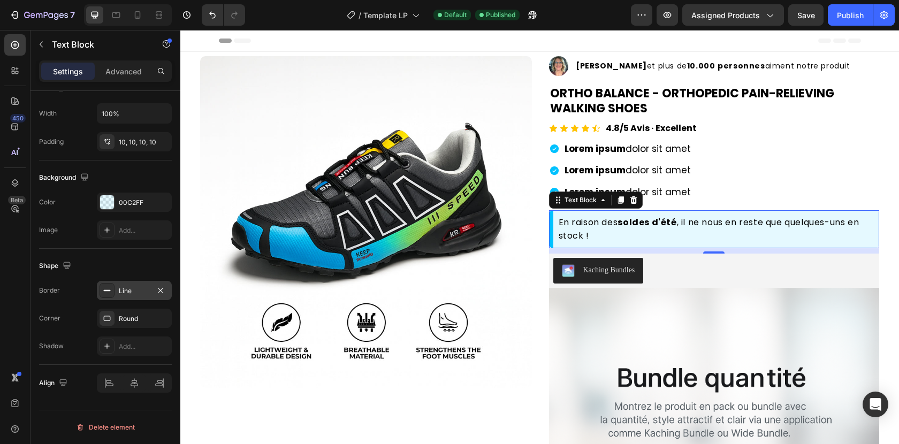
click at [141, 290] on div "Line" at bounding box center [134, 291] width 31 height 10
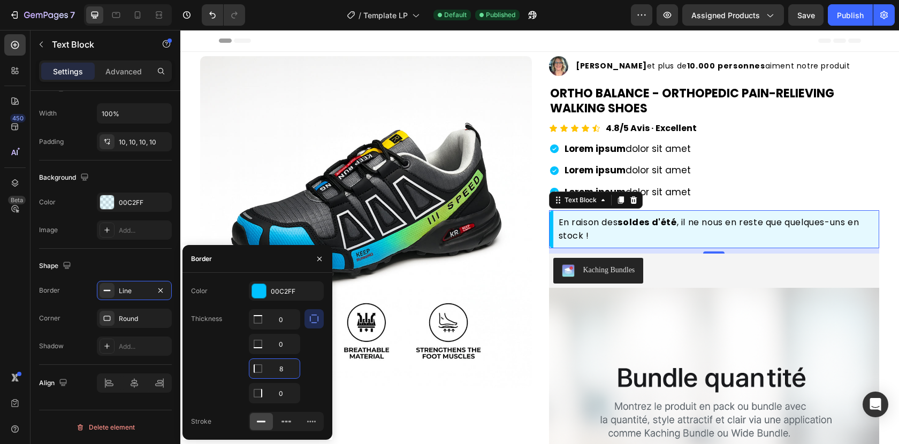
click at [277, 373] on input "8" at bounding box center [274, 368] width 50 height 19
type input "4"
click at [218, 367] on div "Thickness 0 0 4 0" at bounding box center [257, 356] width 133 height 94
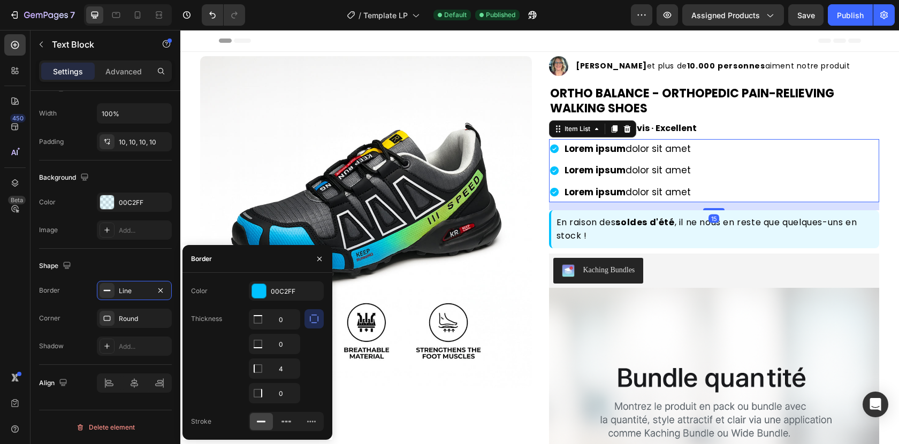
click at [719, 152] on div "Lorem ipsum dolor sit amet Lorem ipsum dolor sit amet Lorem ipsum dolor sit amet" at bounding box center [714, 170] width 331 height 63
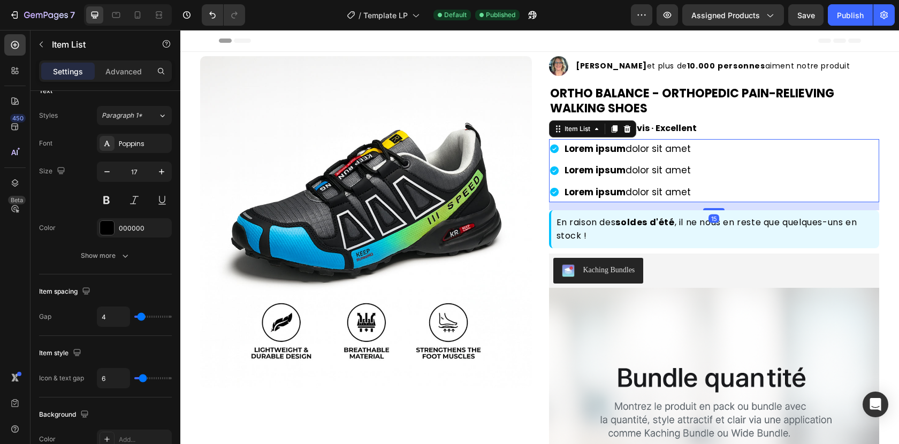
scroll to position [0, 0]
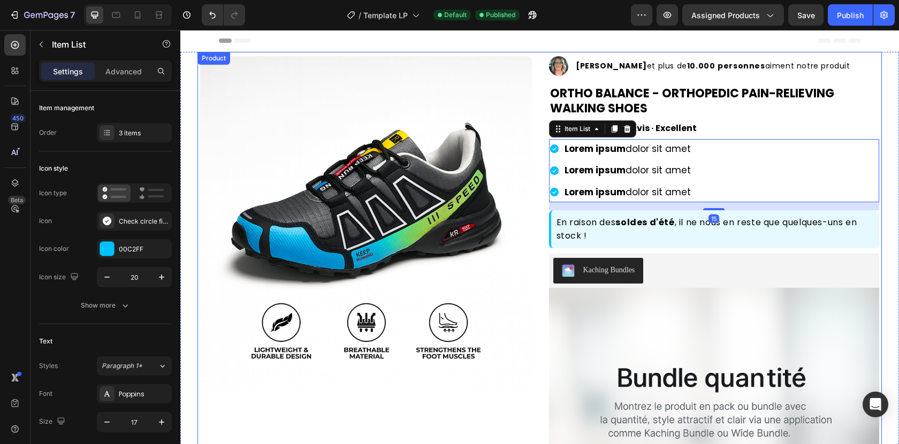
click at [537, 219] on div "Product Images Row Image [PERSON_NAME] et plus de 10.000 personnes aiment notre…" at bounding box center [539, 355] width 684 height 607
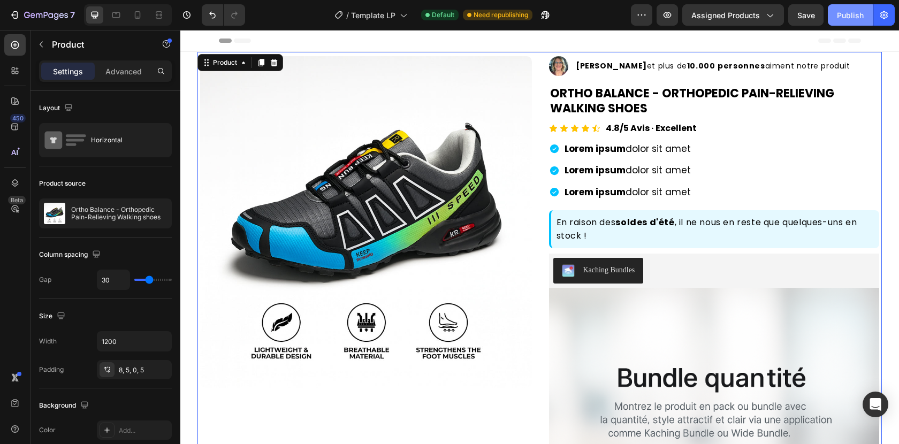
click at [843, 17] on div "Publish" at bounding box center [850, 15] width 27 height 11
click at [135, 10] on icon at bounding box center [137, 15] width 11 height 11
type input "16"
type input "100%"
